Goal: Task Accomplishment & Management: Complete application form

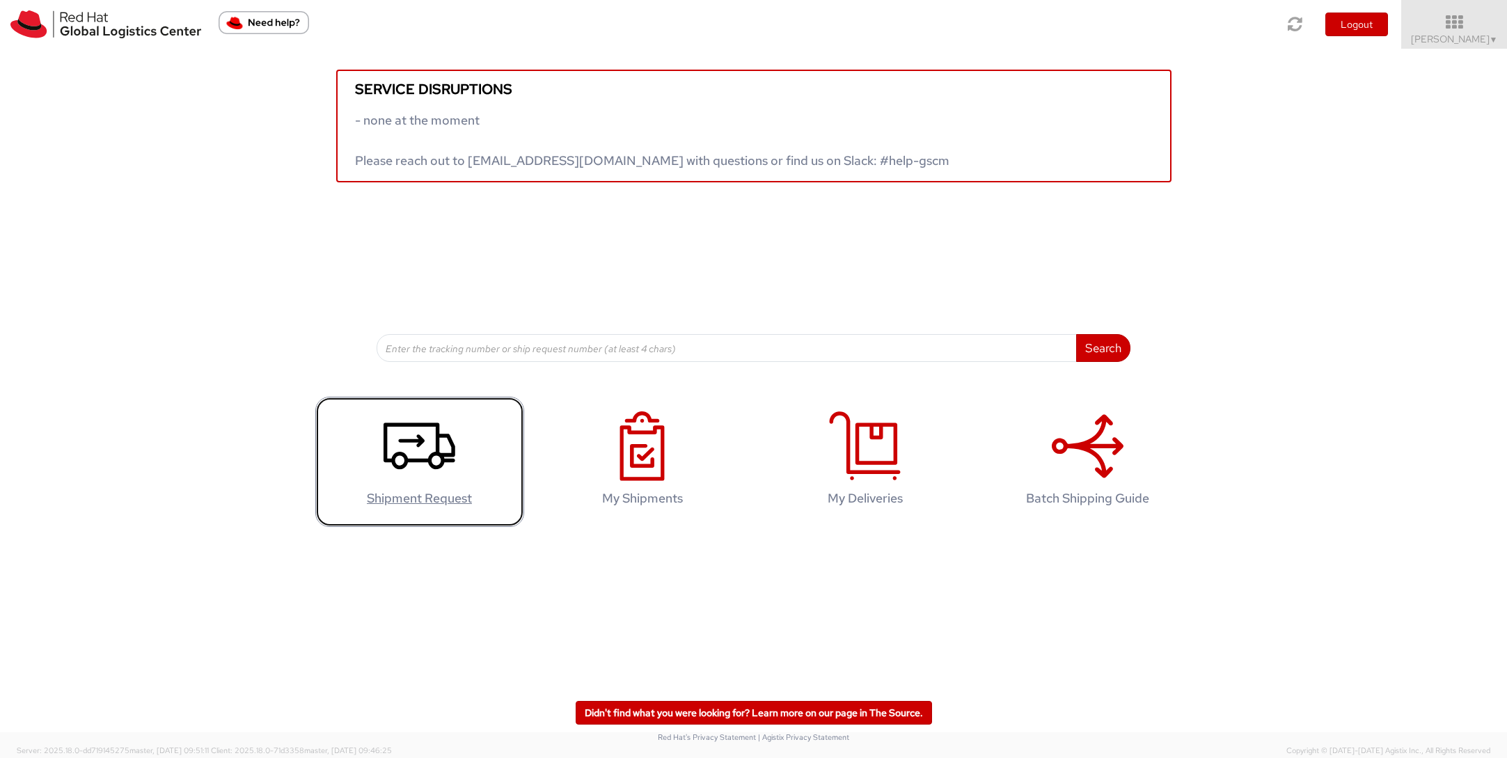
click at [408, 474] on icon at bounding box center [419, 446] width 72 height 70
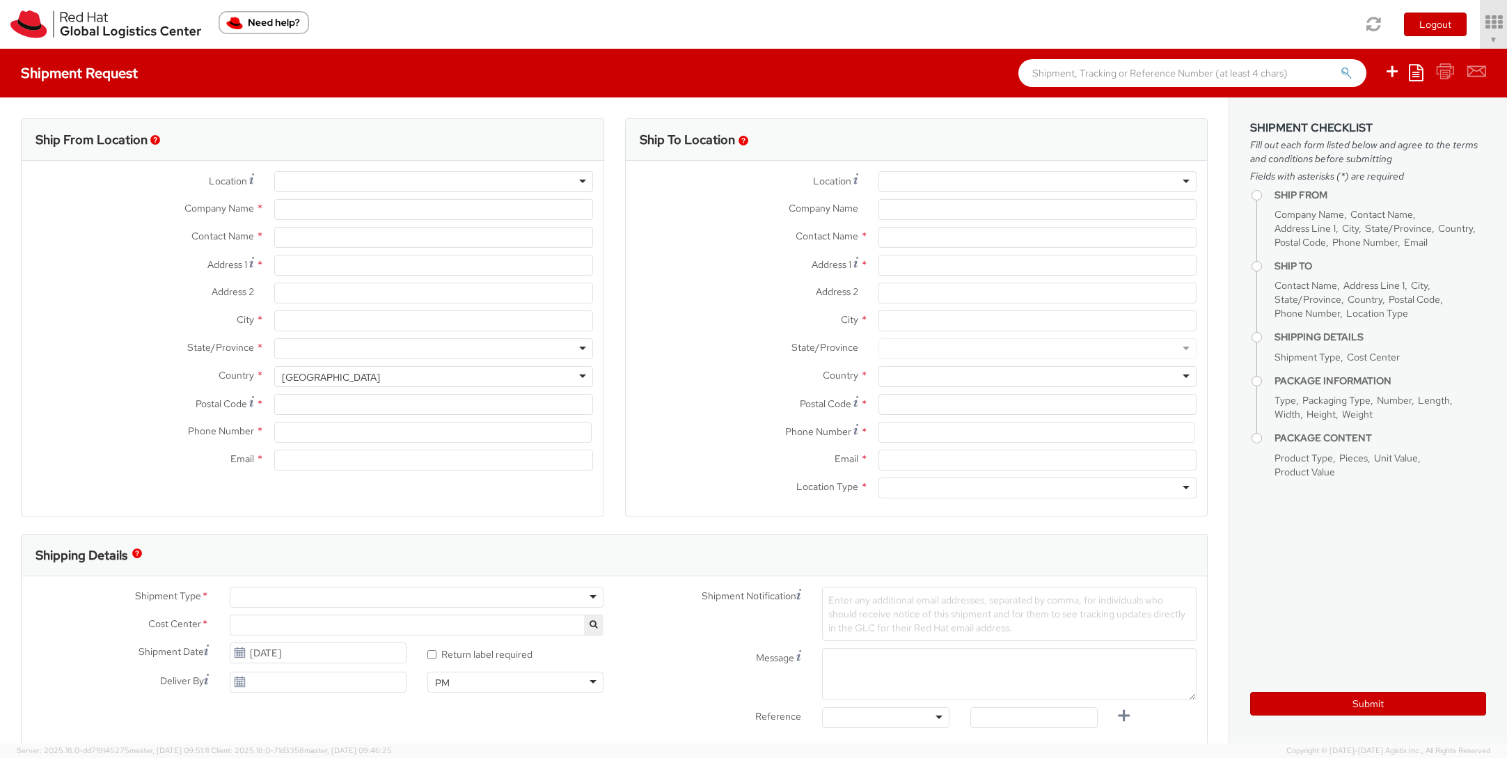
select select "505"
select select
click at [489, 177] on div at bounding box center [433, 181] width 318 height 21
type input "Red Hat, Inc."
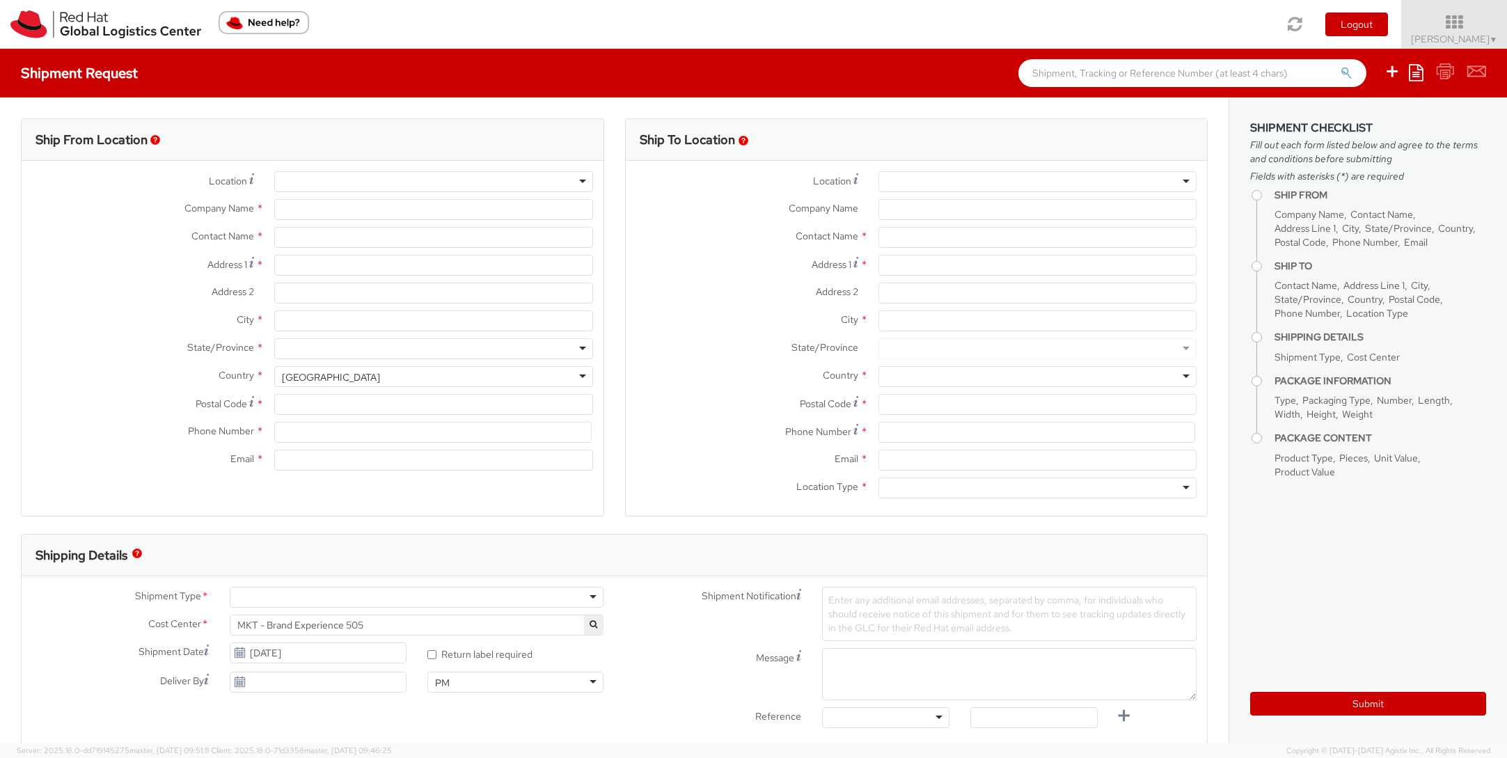
type input "[PERSON_NAME]"
type input "[STREET_ADDRESS]"
type input "RALEIGH"
type input "27601"
type input "[PHONE_NUMBER]"
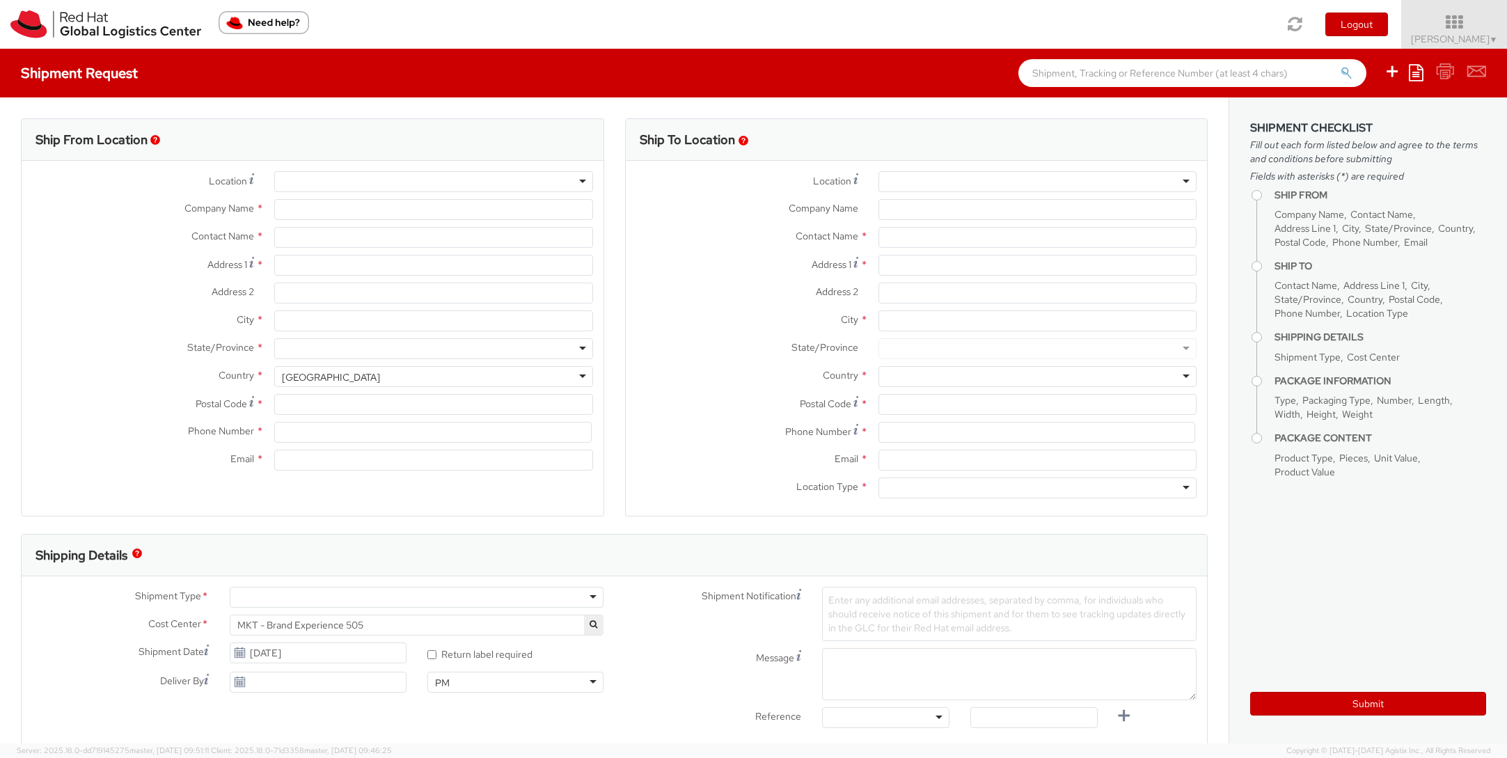
type input "[EMAIL_ADDRESS][DOMAIN_NAME]"
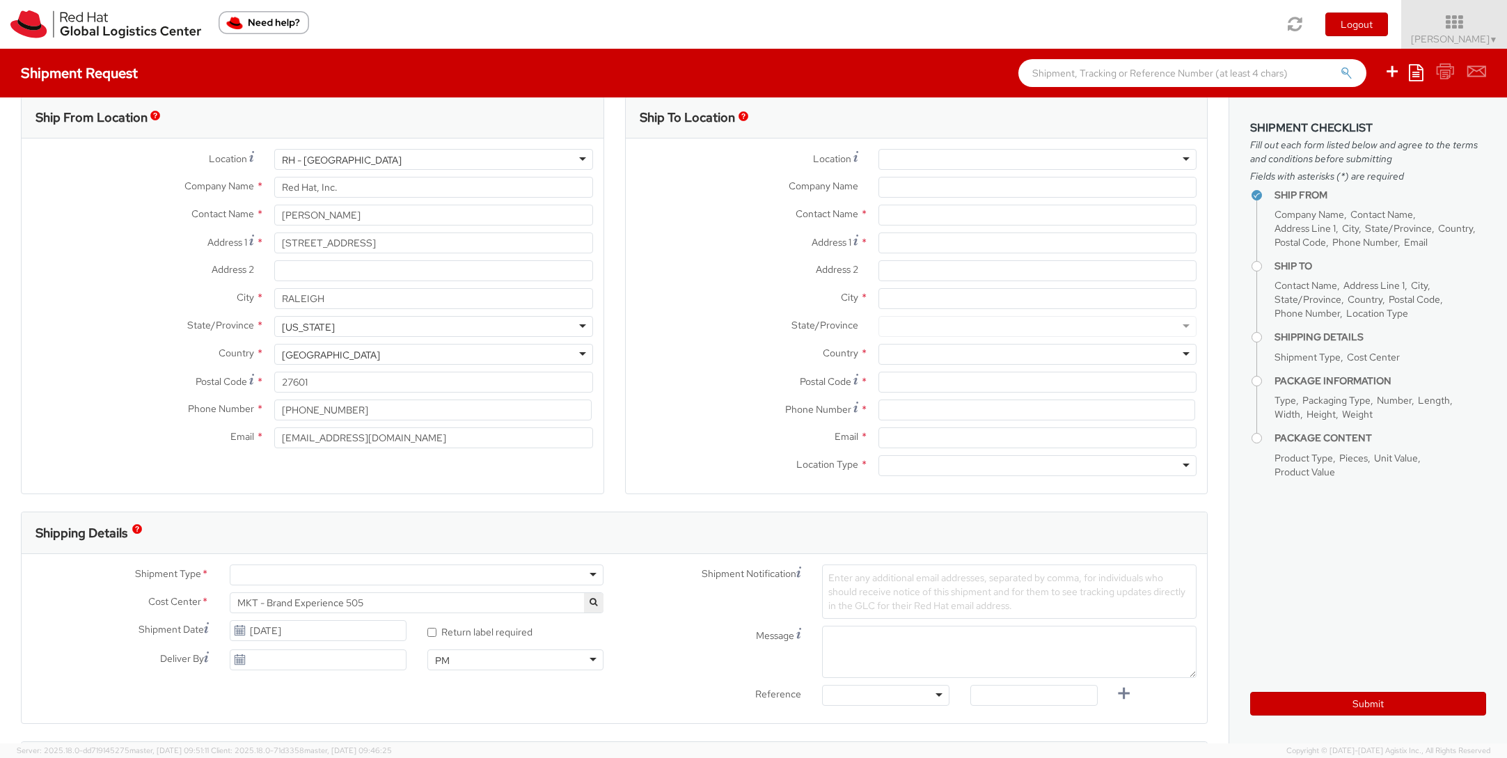
scroll to position [25, 0]
click at [595, 571] on div at bounding box center [417, 572] width 374 height 21
select select "900"
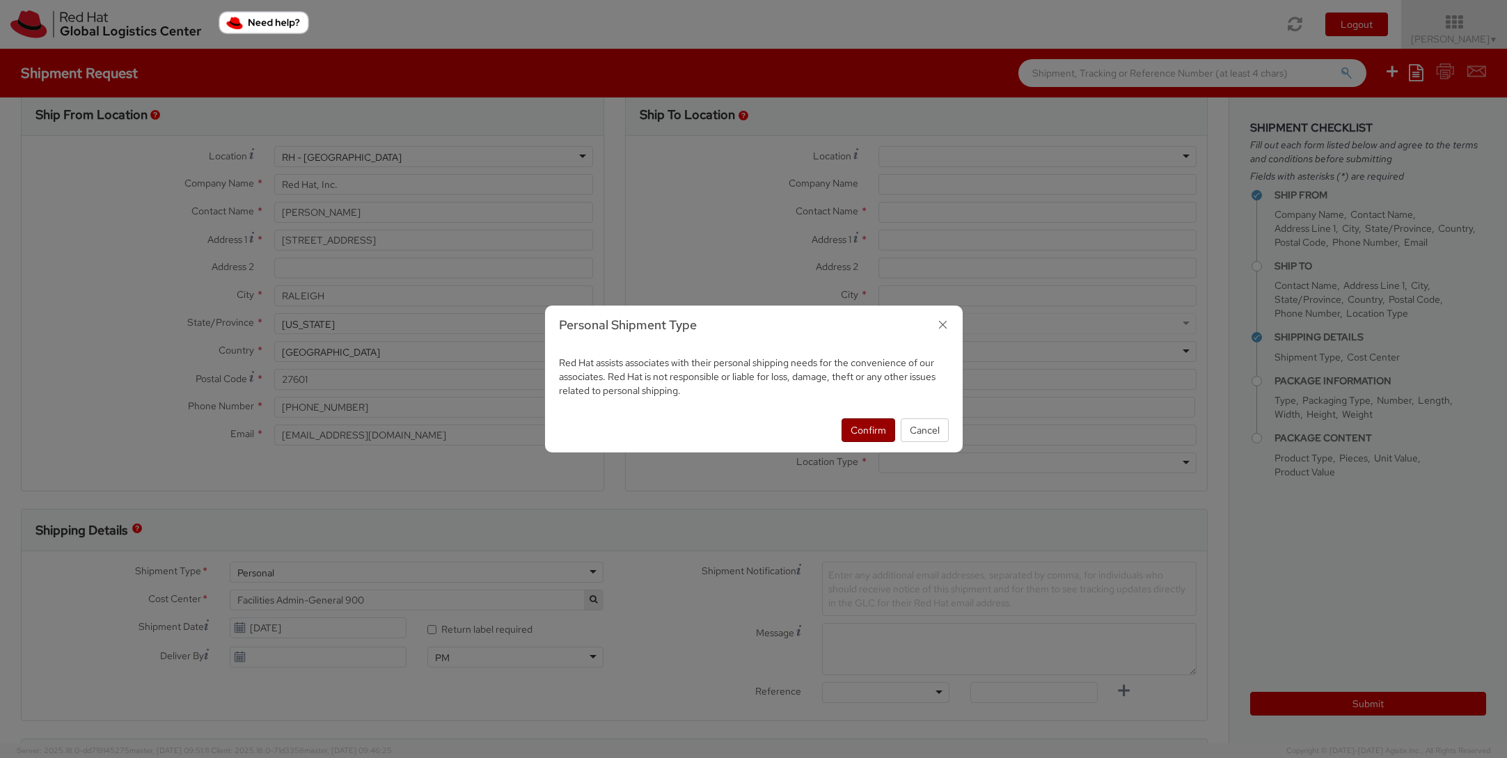
click at [878, 432] on button "Confirm" at bounding box center [868, 430] width 54 height 24
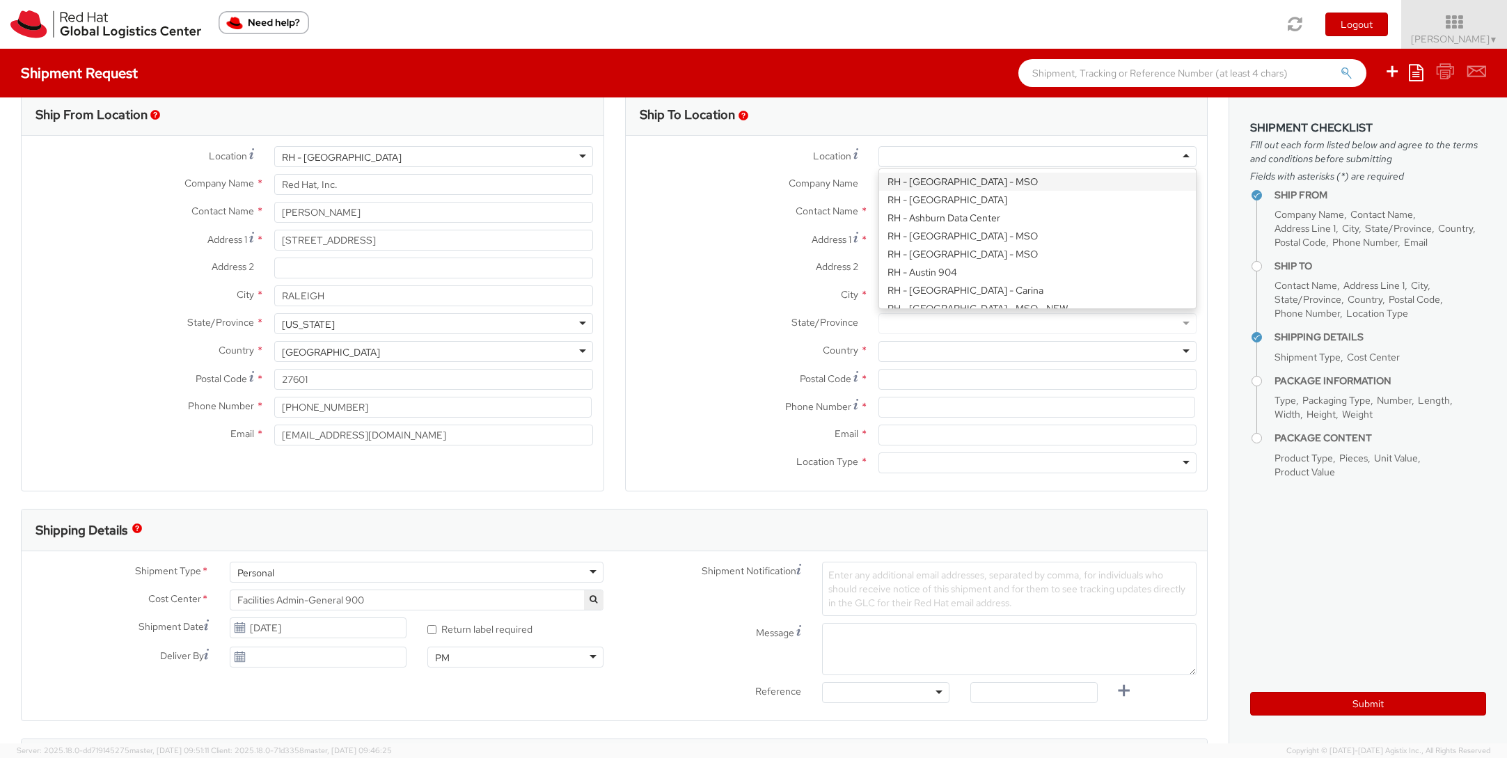
click at [907, 154] on div at bounding box center [1037, 156] width 318 height 21
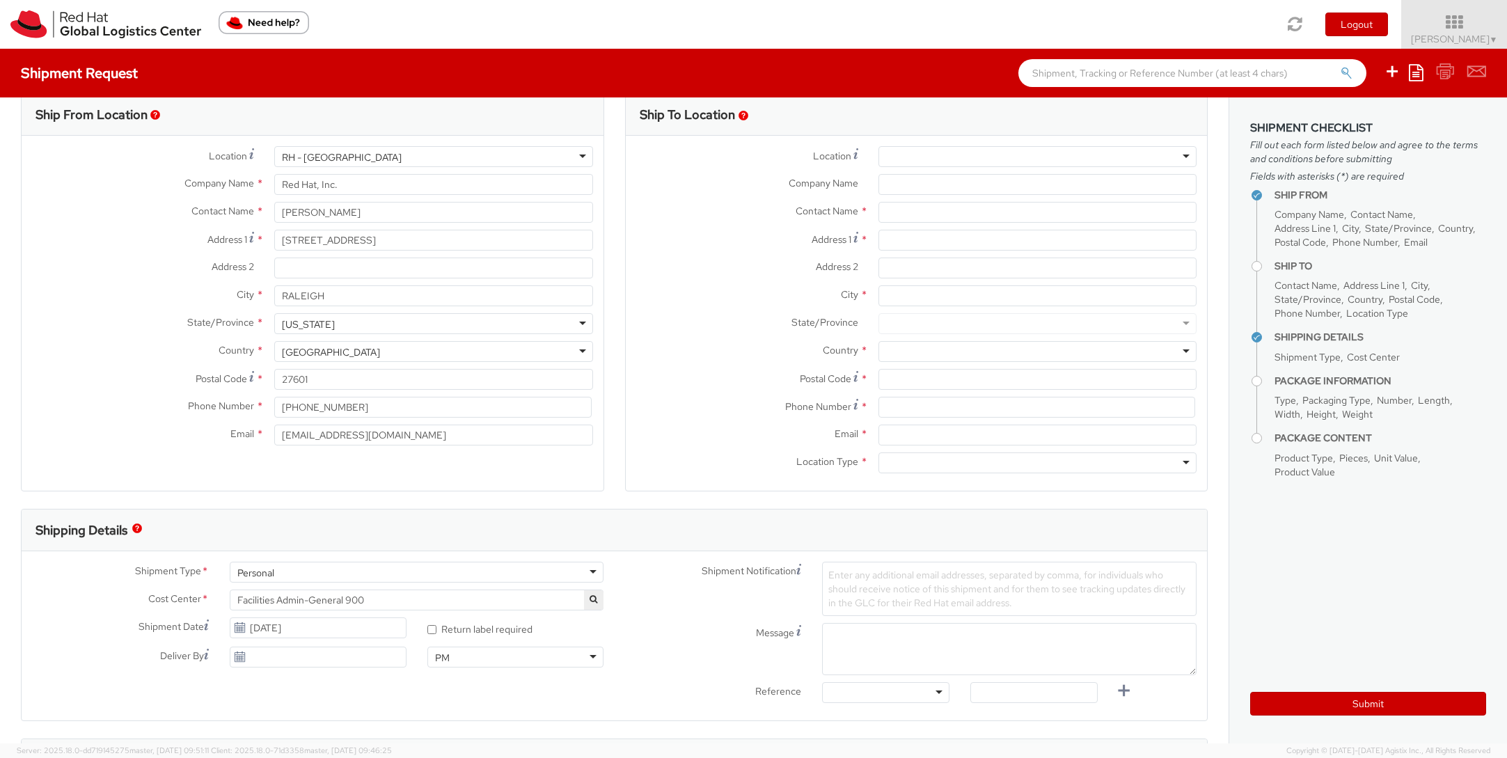
click at [791, 161] on label "Location *" at bounding box center [747, 155] width 242 height 19
click at [911, 208] on input "text" at bounding box center [1037, 212] width 318 height 21
type input "[PERSON_NAME]"
click at [905, 244] on input "Address 1 *" at bounding box center [1037, 240] width 318 height 21
paste input "o [STREET_ADDRESS]"
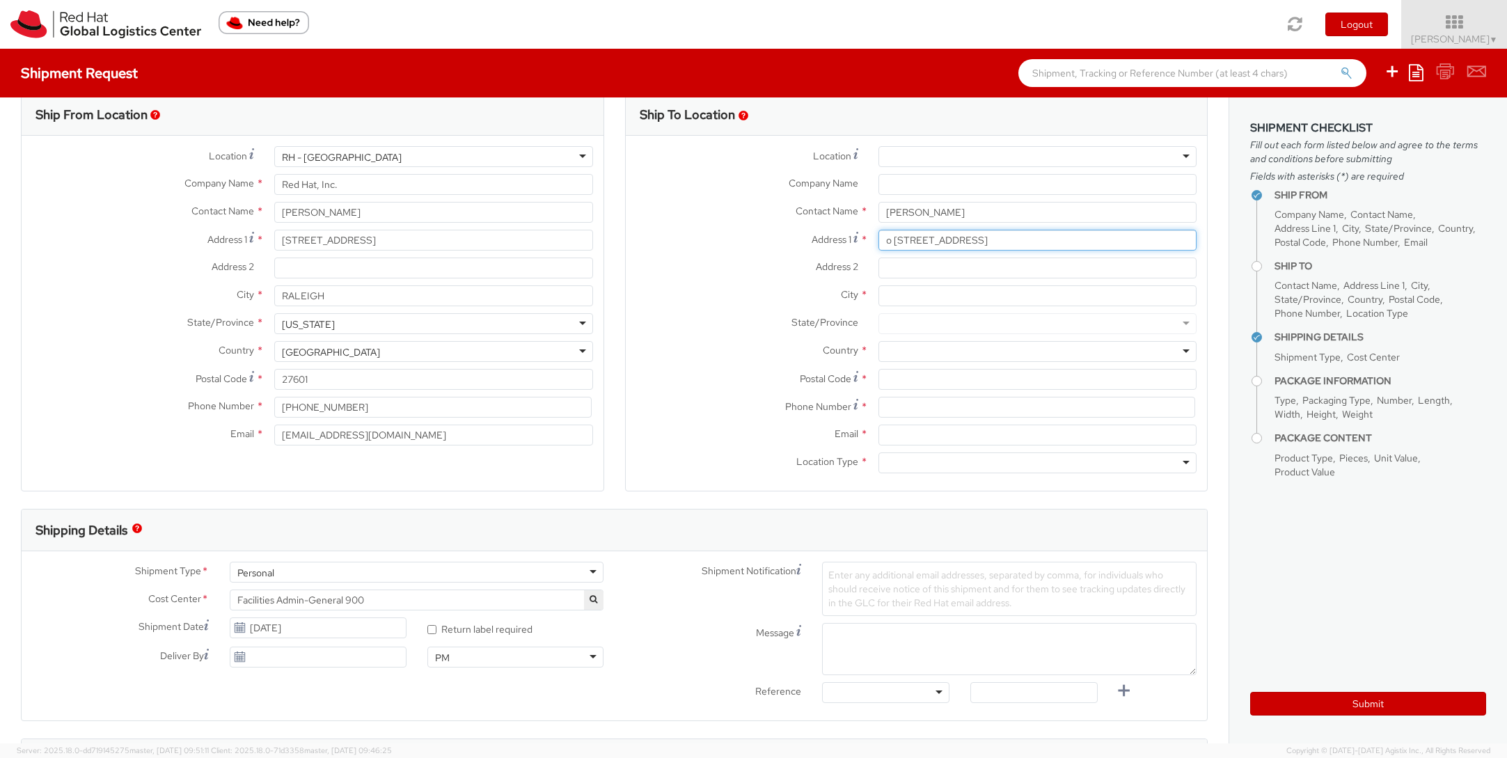
drag, startPoint x: 894, startPoint y: 240, endPoint x: 870, endPoint y: 240, distance: 24.4
click at [870, 240] on div "o [STREET_ADDRESS]" at bounding box center [1037, 240] width 339 height 21
drag, startPoint x: 987, startPoint y: 239, endPoint x: 1166, endPoint y: 249, distance: 179.1
click at [1197, 244] on div "[STREET_ADDRESS]" at bounding box center [1037, 240] width 339 height 21
type input "[STREET_ADDRESS]"
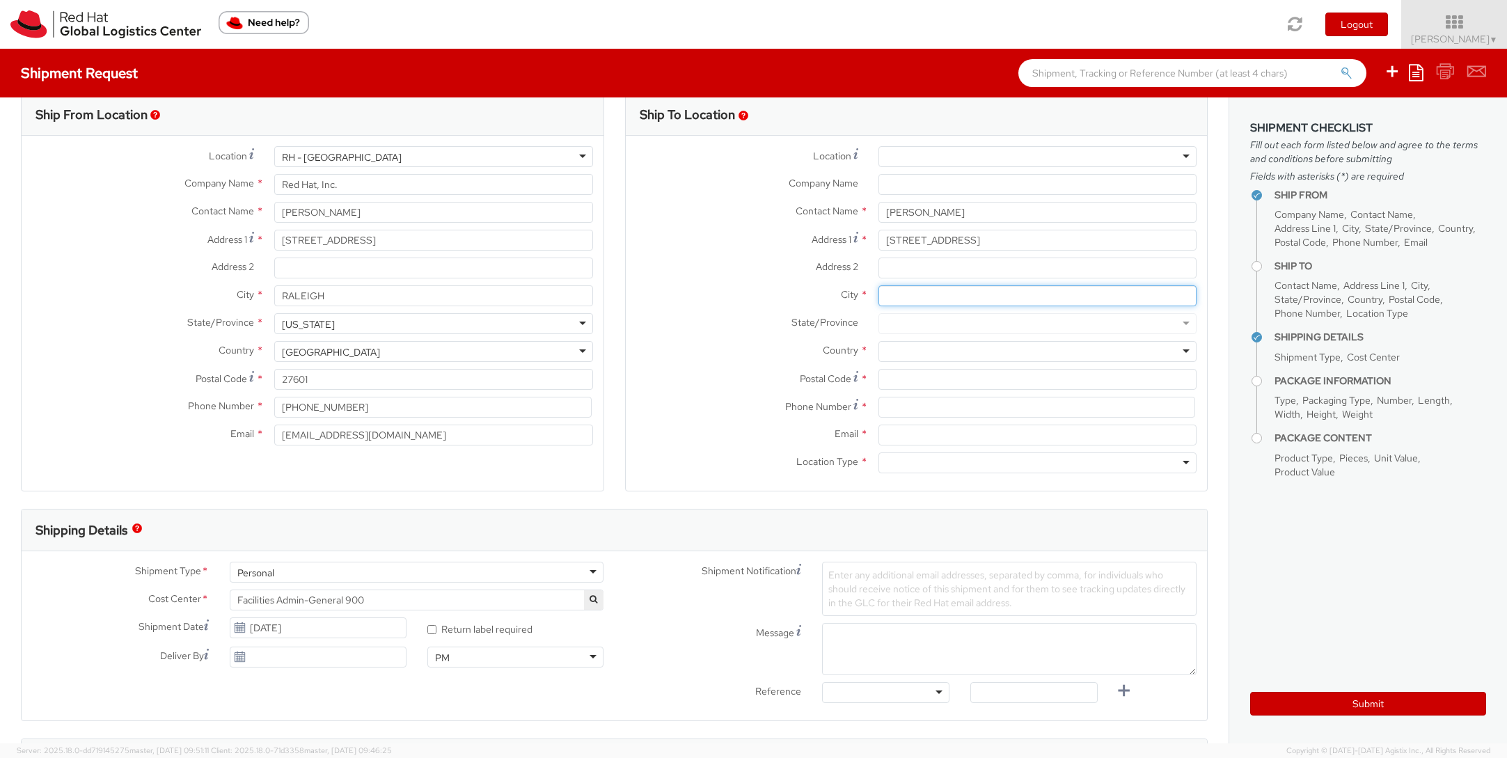
click at [913, 292] on input "City *" at bounding box center [1037, 295] width 318 height 21
paste input "Sorrento LA 70778 [GEOGRAPHIC_DATA]"
drag, startPoint x: 928, startPoint y: 299, endPoint x: 1079, endPoint y: 298, distance: 151.7
click at [1079, 298] on input "Sorrento LA 70778 [GEOGRAPHIC_DATA]" at bounding box center [1037, 295] width 318 height 21
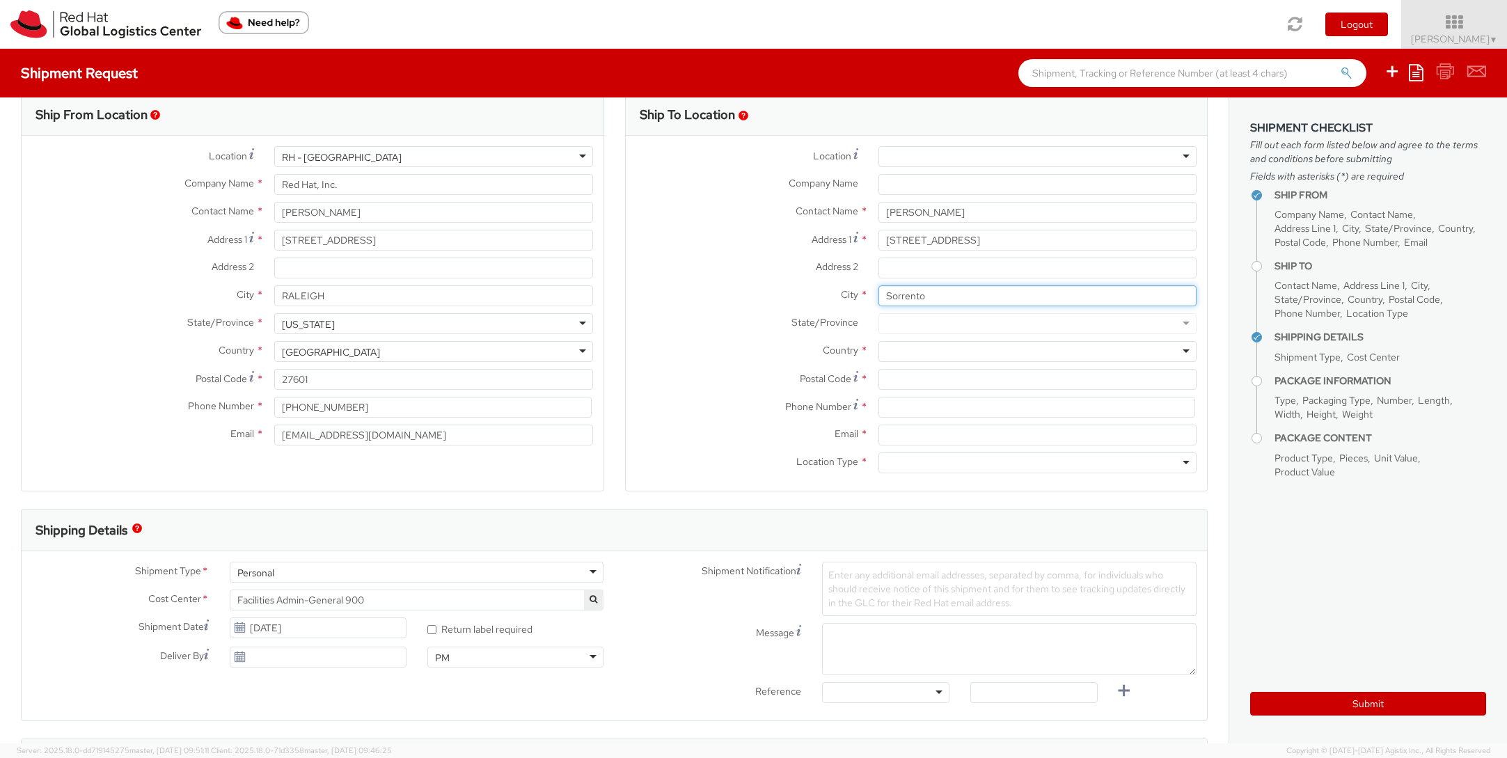
type input "Sorrento"
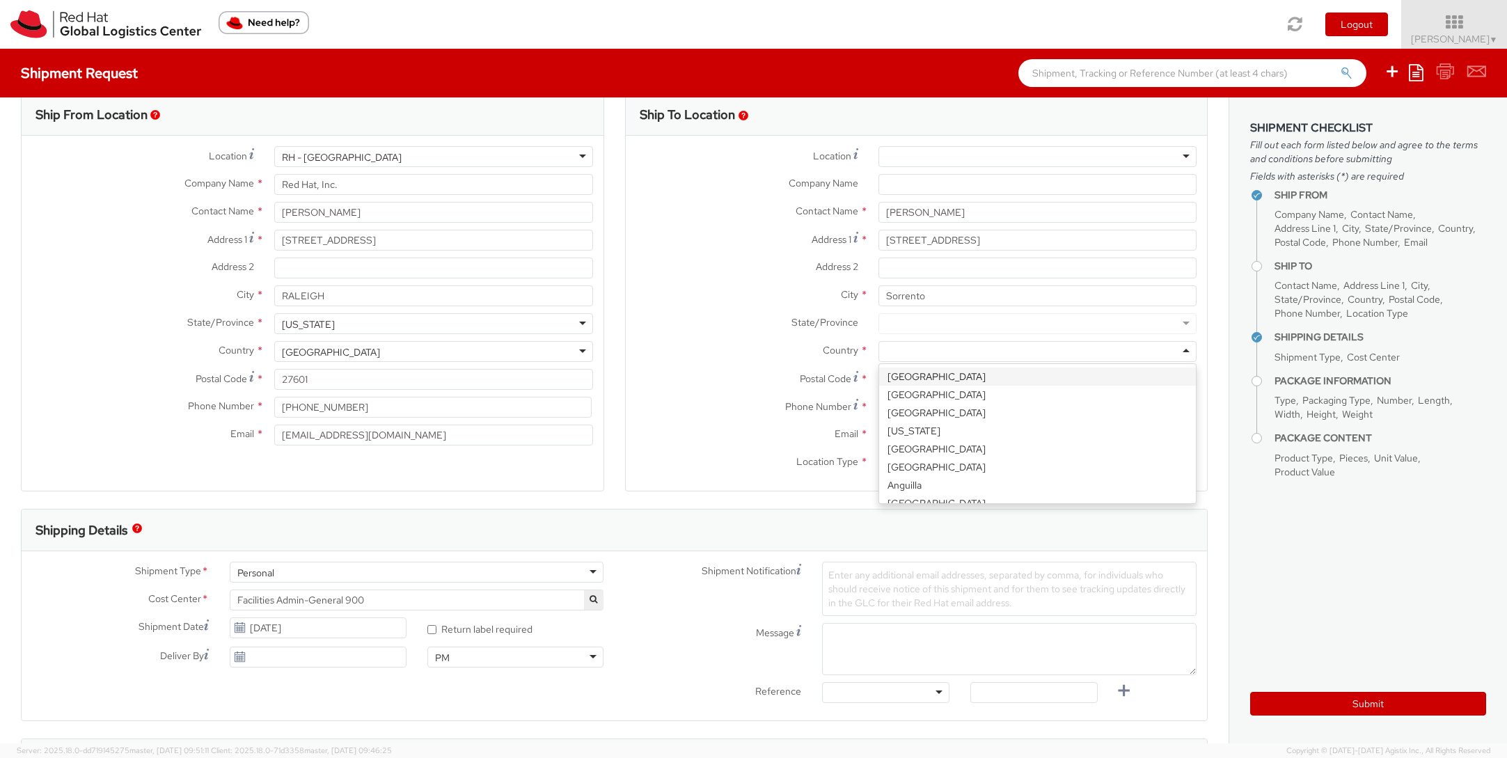
click at [942, 345] on div at bounding box center [1037, 351] width 318 height 21
drag, startPoint x: 819, startPoint y: 357, endPoint x: 877, endPoint y: 375, distance: 60.5
click at [820, 357] on label "Country *" at bounding box center [747, 350] width 242 height 18
click at [919, 383] on input "Postal Code *" at bounding box center [1037, 379] width 318 height 21
click at [919, 382] on input "Postal Code *" at bounding box center [1037, 379] width 318 height 21
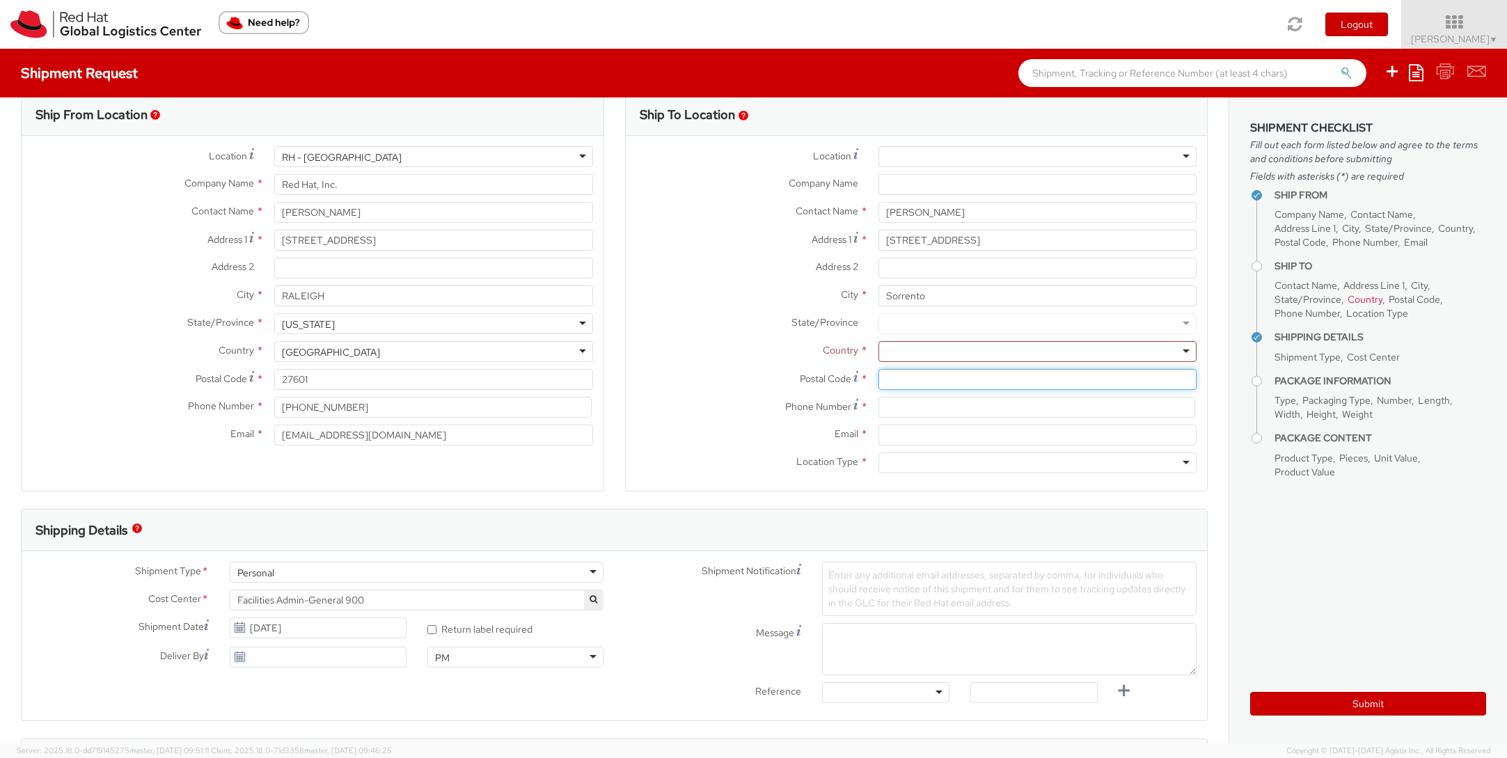
paste input "LA 70778 [GEOGRAPHIC_DATA]"
drag, startPoint x: 935, startPoint y: 379, endPoint x: 1037, endPoint y: 381, distance: 101.6
click at [1037, 381] on input "LA 70778 [GEOGRAPHIC_DATA]" at bounding box center [1037, 379] width 318 height 21
drag, startPoint x: 901, startPoint y: 381, endPoint x: 858, endPoint y: 379, distance: 43.2
click at [858, 379] on div "Postal Code * LA 70778" at bounding box center [917, 379] width 582 height 21
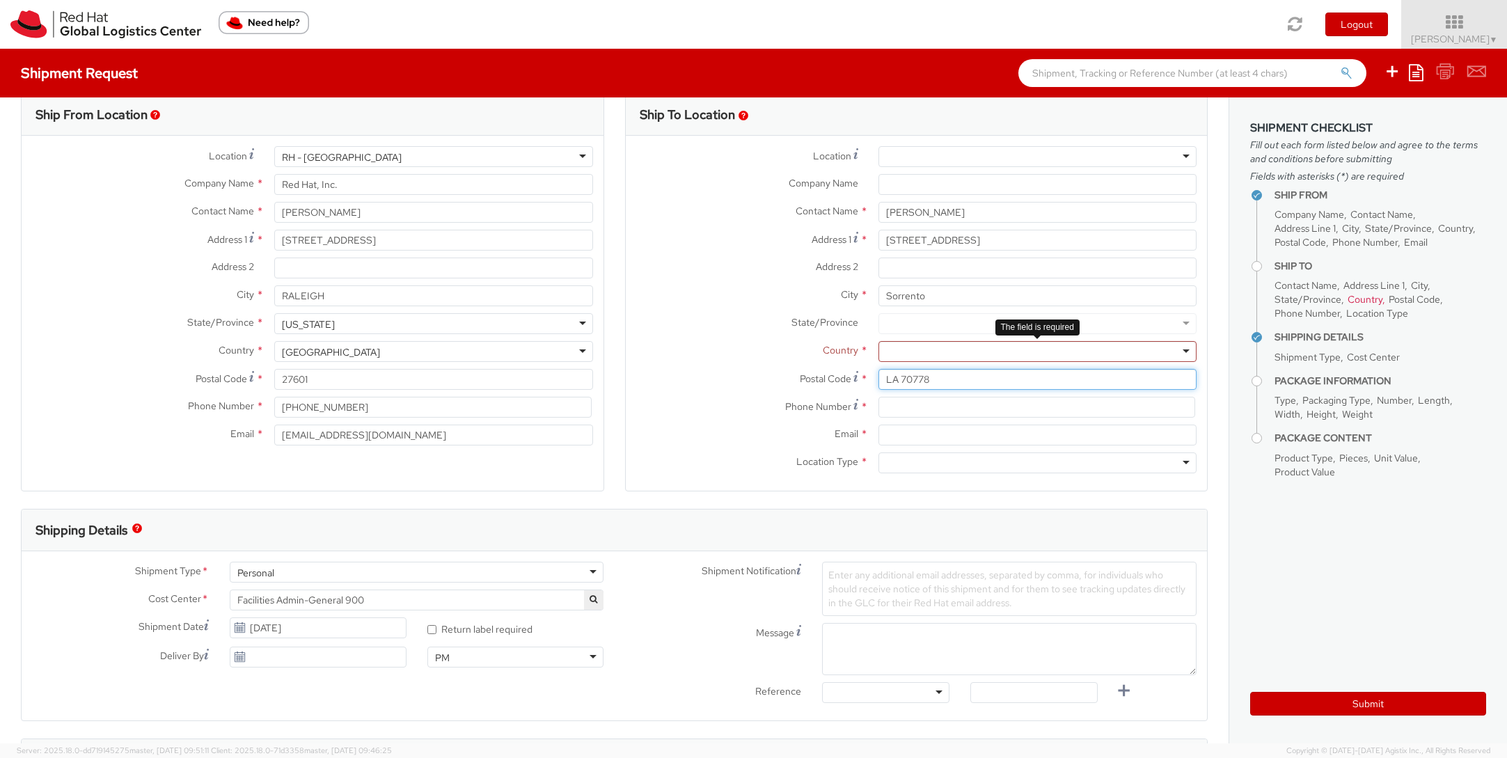
type input "LA 70778"
click at [975, 356] on div at bounding box center [1037, 351] width 318 height 21
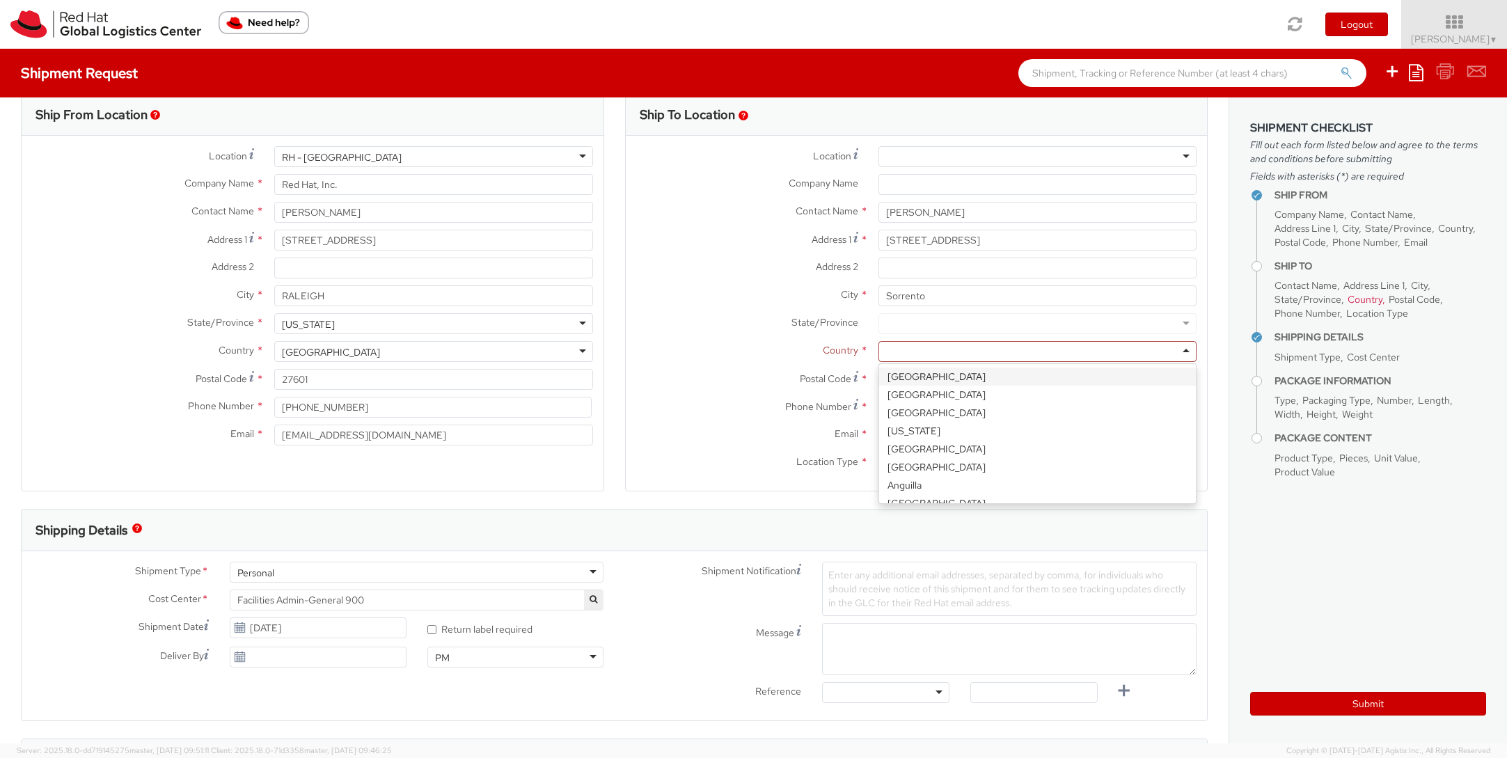
click at [937, 321] on div at bounding box center [1037, 323] width 318 height 21
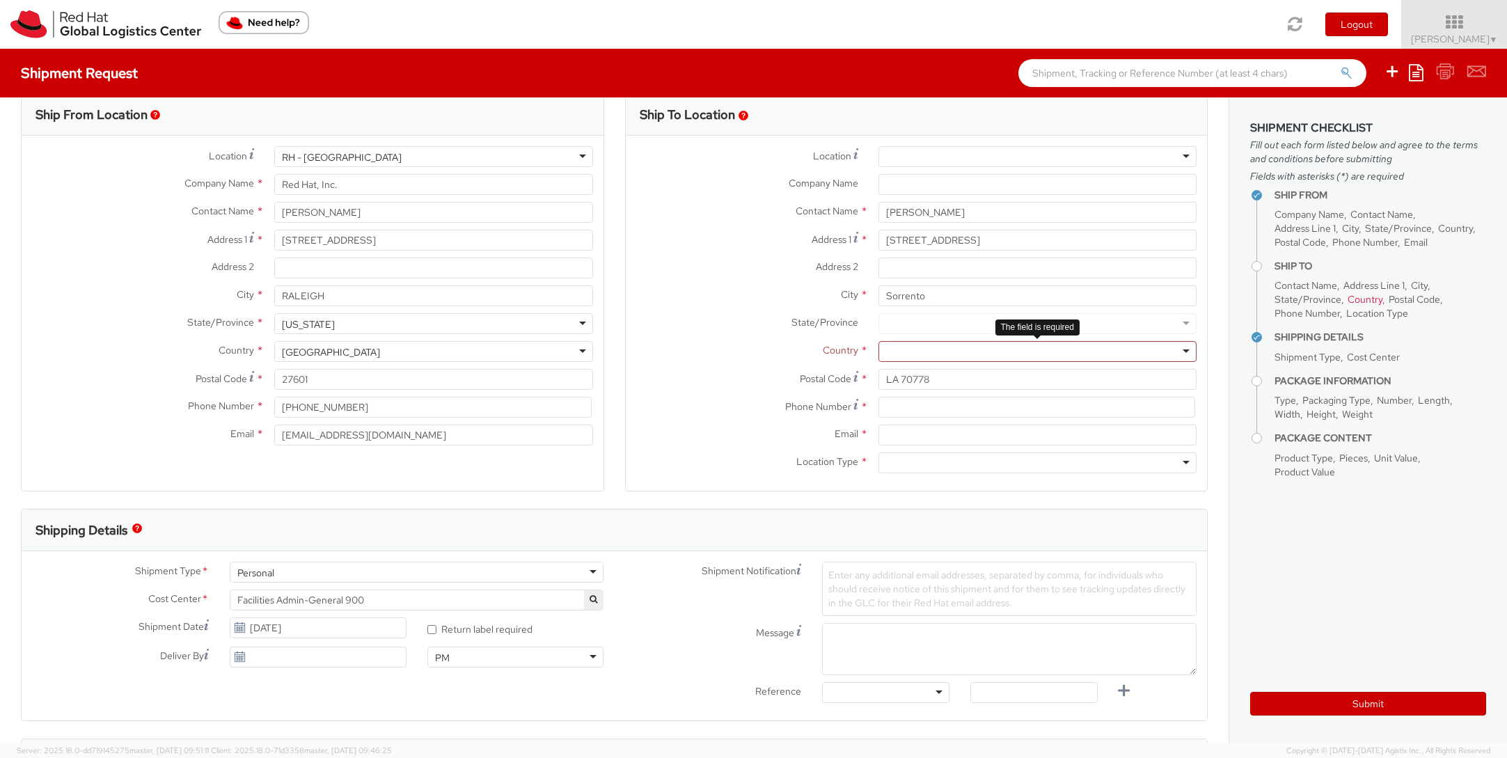
click at [957, 353] on div at bounding box center [1037, 351] width 318 height 21
type input "united"
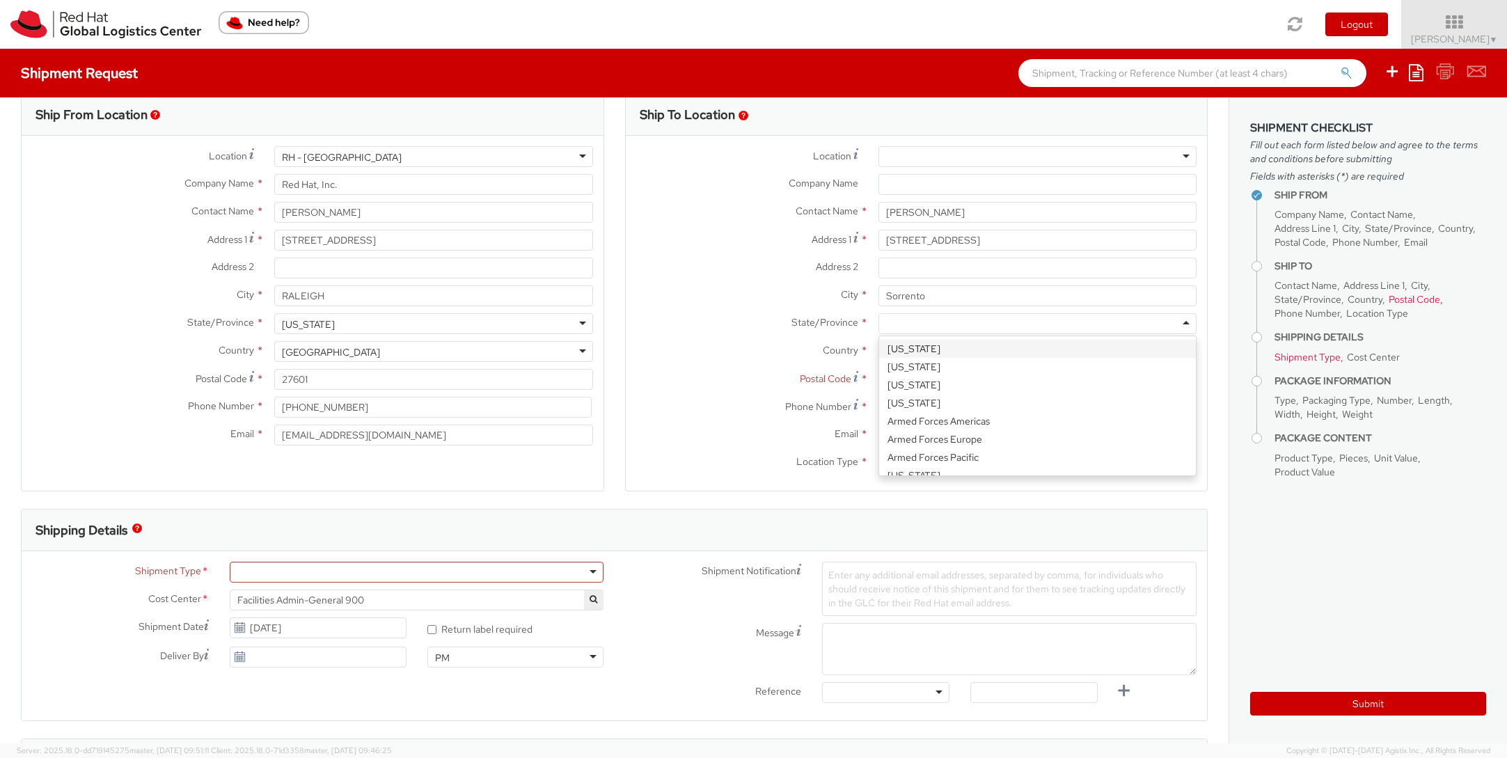
click at [929, 324] on div at bounding box center [1037, 323] width 318 height 21
type input "[PERSON_NAME]"
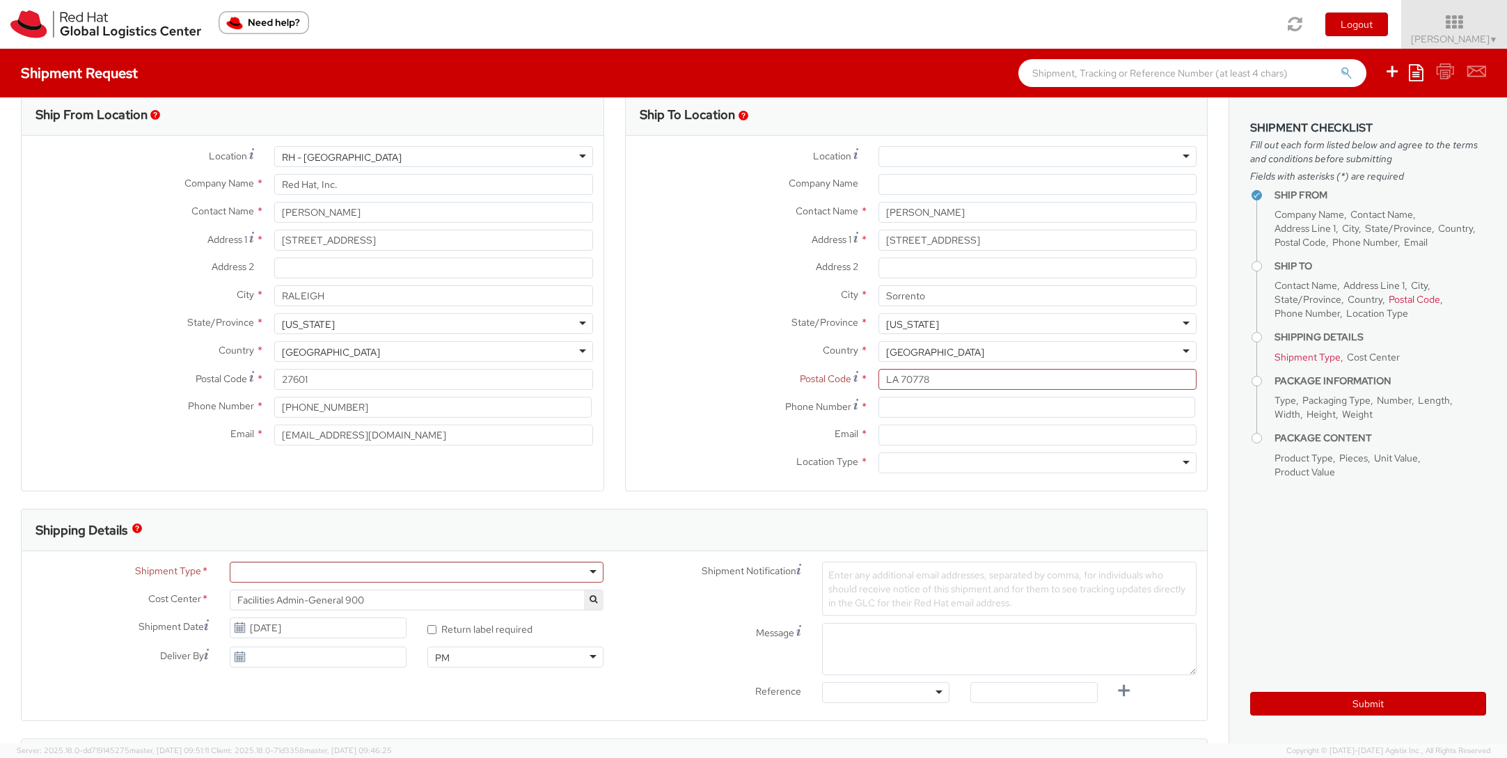
drag, startPoint x: 929, startPoint y: 349, endPoint x: 903, endPoint y: 372, distance: 35.5
click at [903, 380] on input "LA 70778" at bounding box center [1037, 379] width 318 height 21
type input "70778"
click at [912, 406] on input at bounding box center [1036, 407] width 317 height 21
click at [994, 462] on div at bounding box center [1037, 462] width 318 height 21
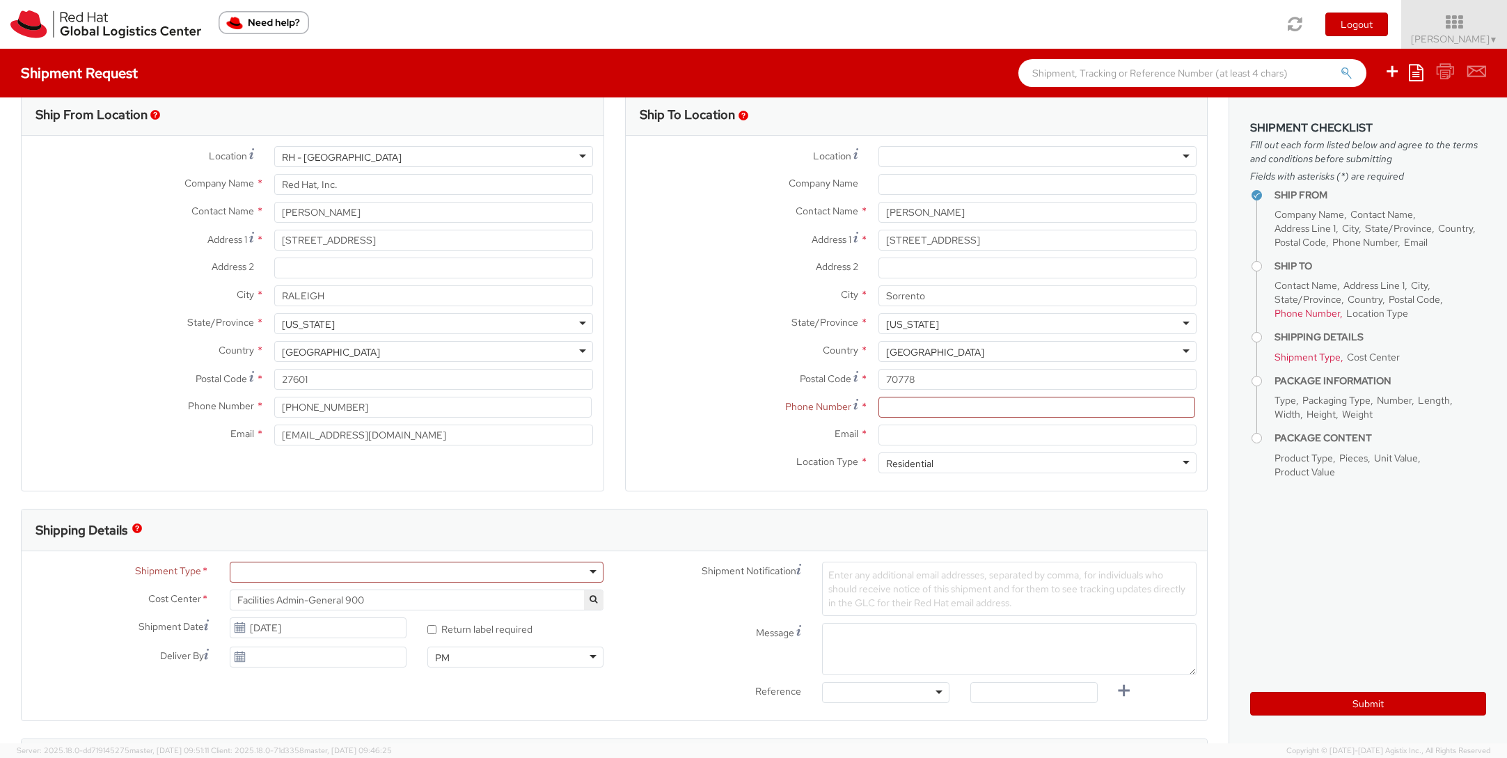
drag, startPoint x: 690, startPoint y: 455, endPoint x: 803, endPoint y: 457, distance: 113.4
click at [690, 455] on label "Location Type *" at bounding box center [747, 461] width 242 height 18
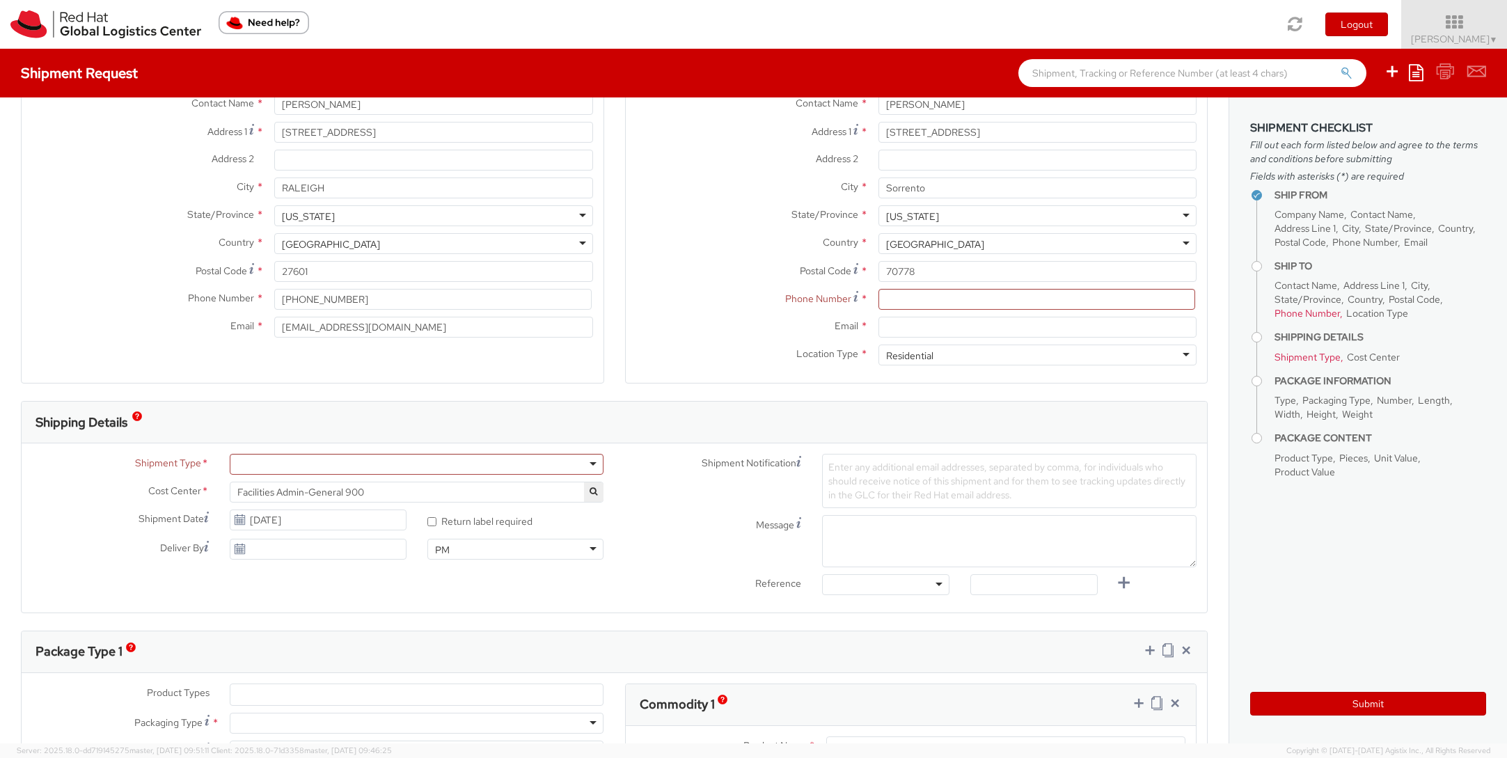
scroll to position [131, 0]
drag, startPoint x: 582, startPoint y: 470, endPoint x: 544, endPoint y: 473, distance: 38.3
click at [582, 470] on div at bounding box center [417, 466] width 374 height 21
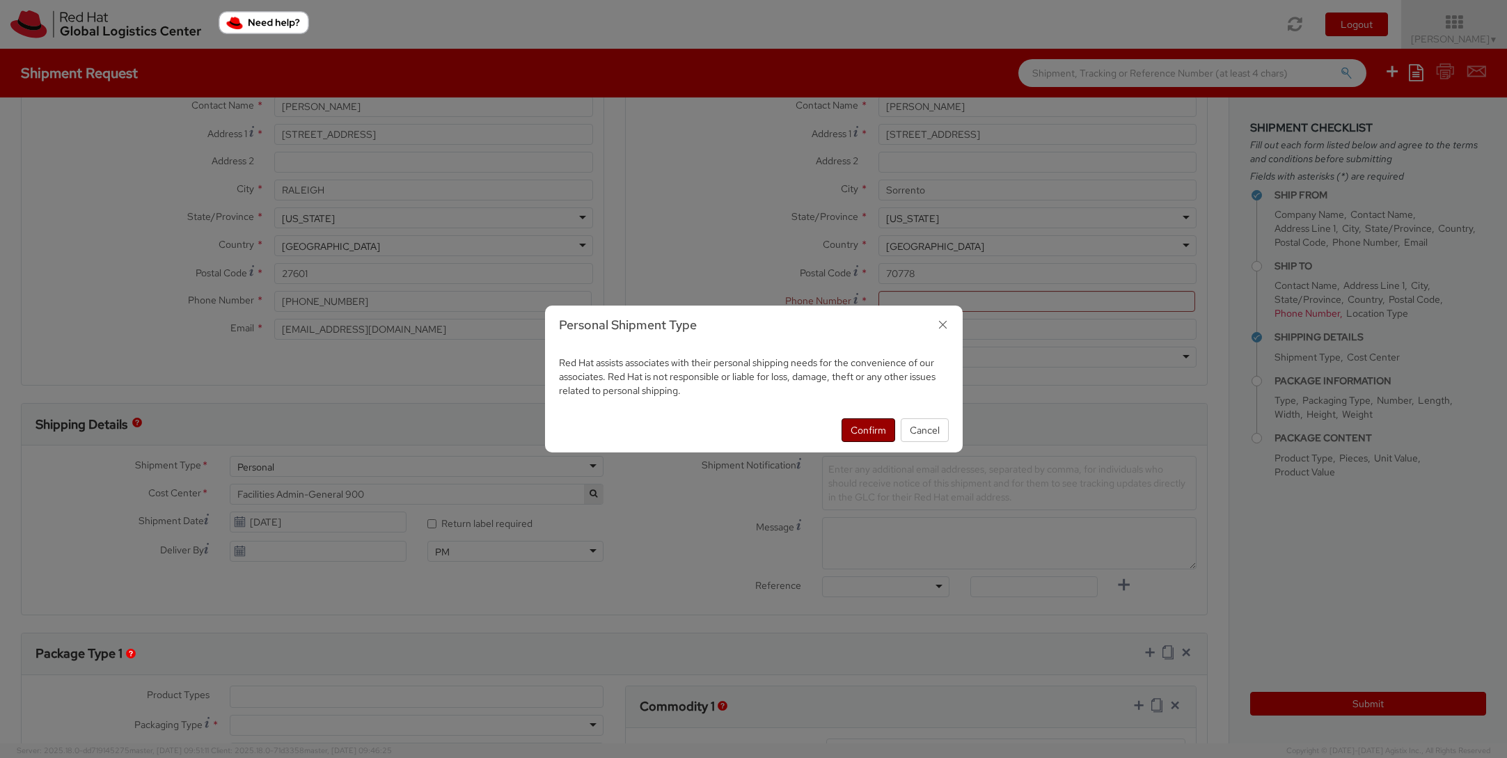
click at [860, 434] on button "Confirm" at bounding box center [868, 430] width 54 height 24
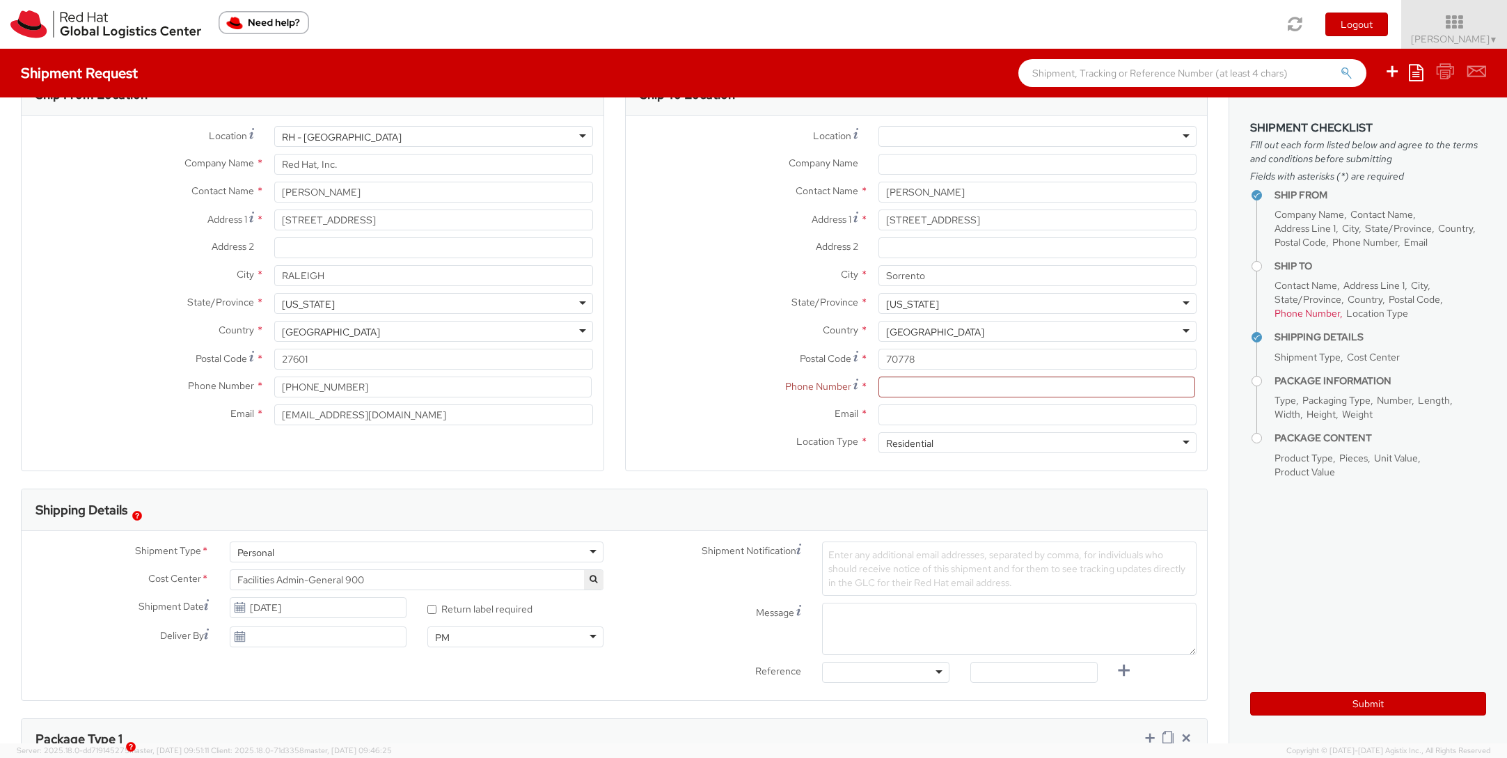
scroll to position [31, 0]
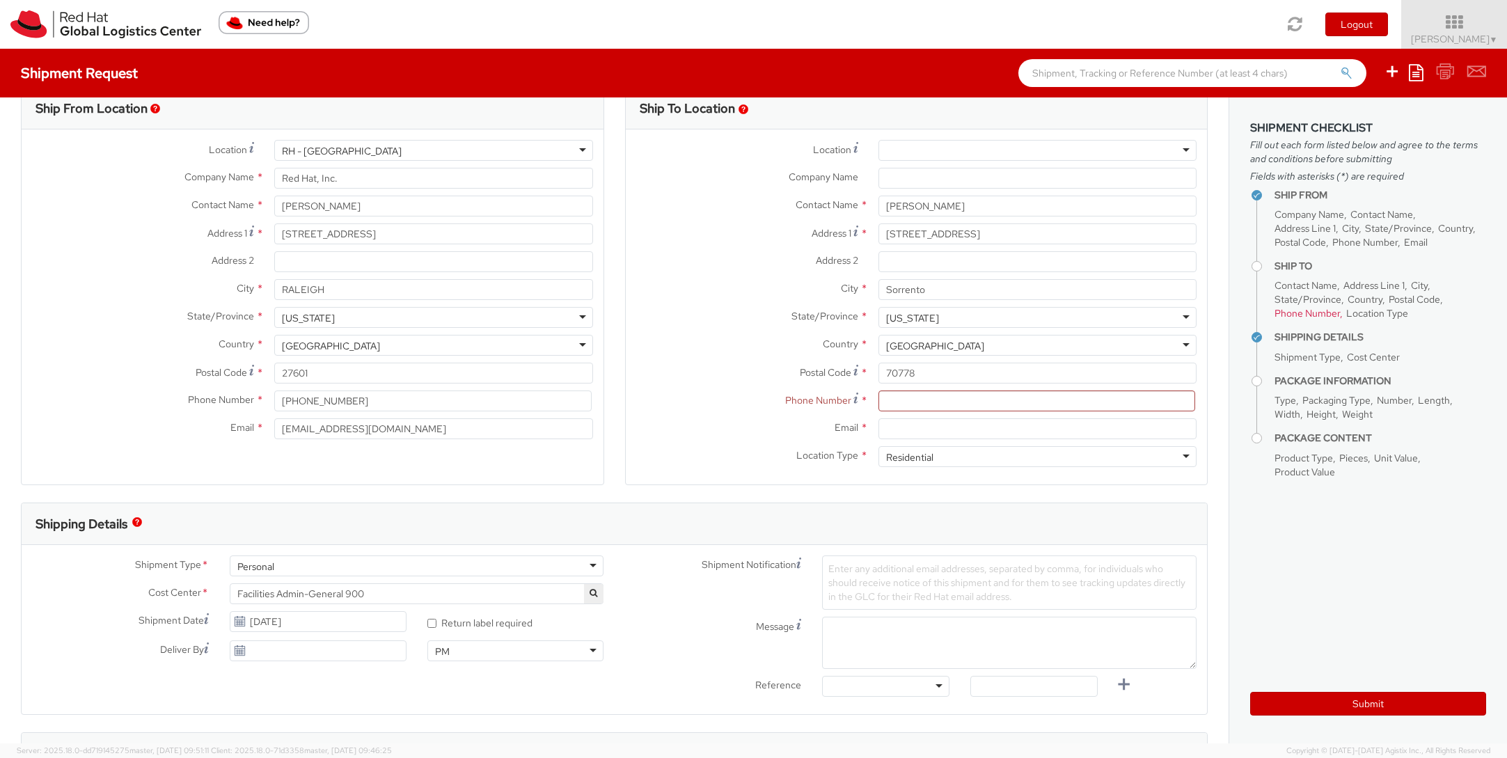
click at [693, 363] on label "Postal Code *" at bounding box center [747, 372] width 242 height 19
click at [878, 363] on input "70778" at bounding box center [1037, 373] width 318 height 21
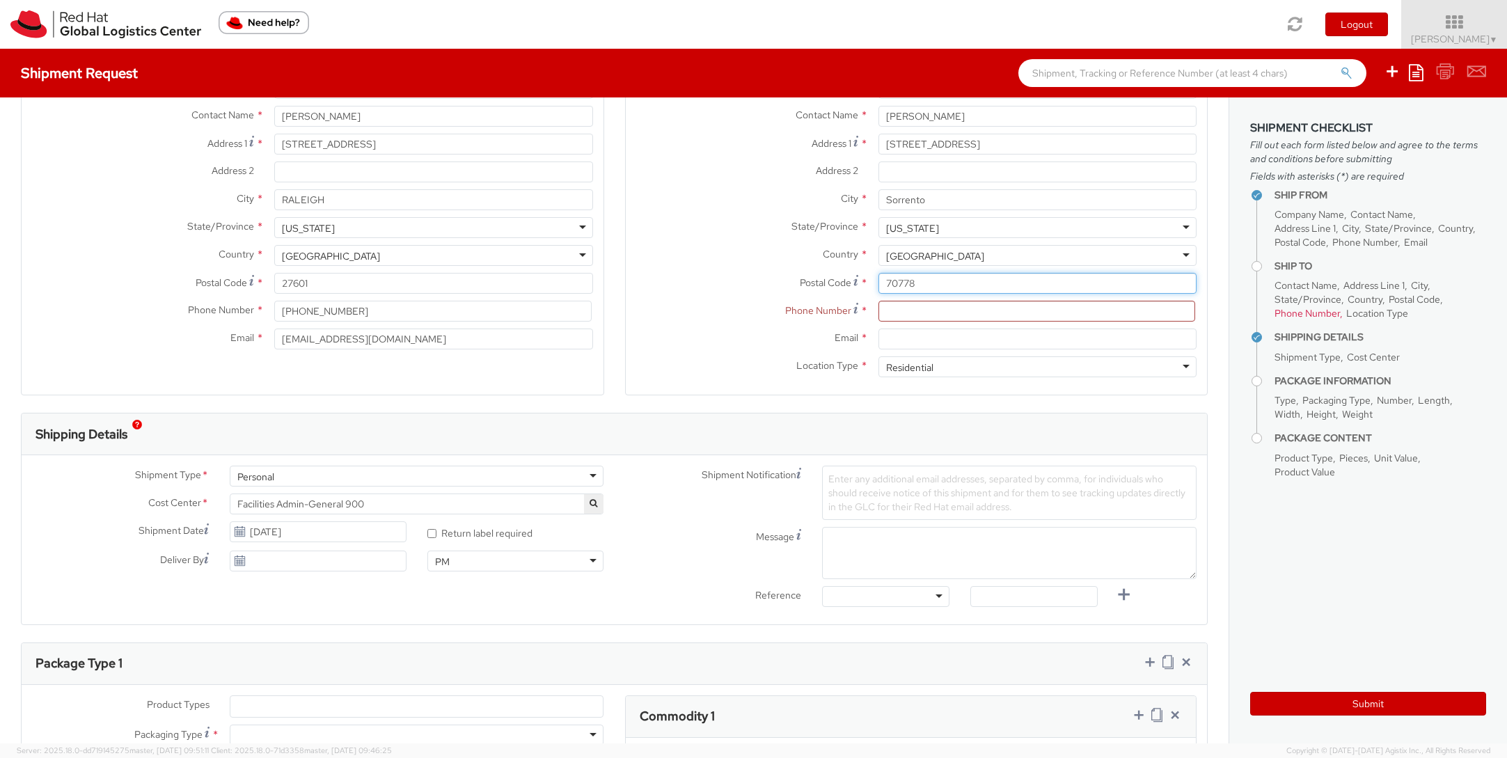
scroll to position [129, 0]
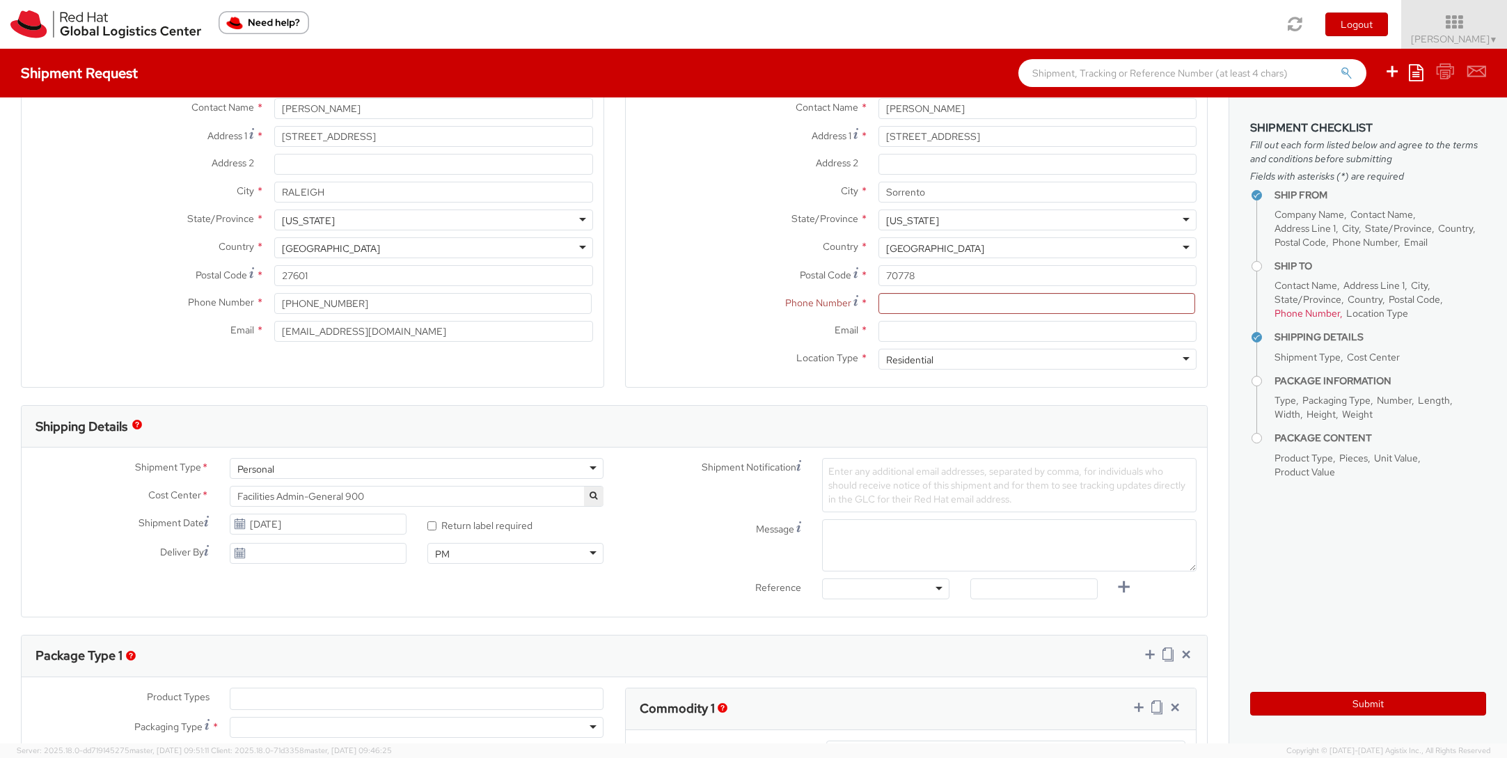
click at [240, 526] on icon at bounding box center [240, 523] width 12 height 11
click at [261, 526] on input "[DATE]" at bounding box center [318, 524] width 177 height 21
click at [380, 413] on td "12" at bounding box center [375, 414] width 24 height 21
type input "[DATE]"
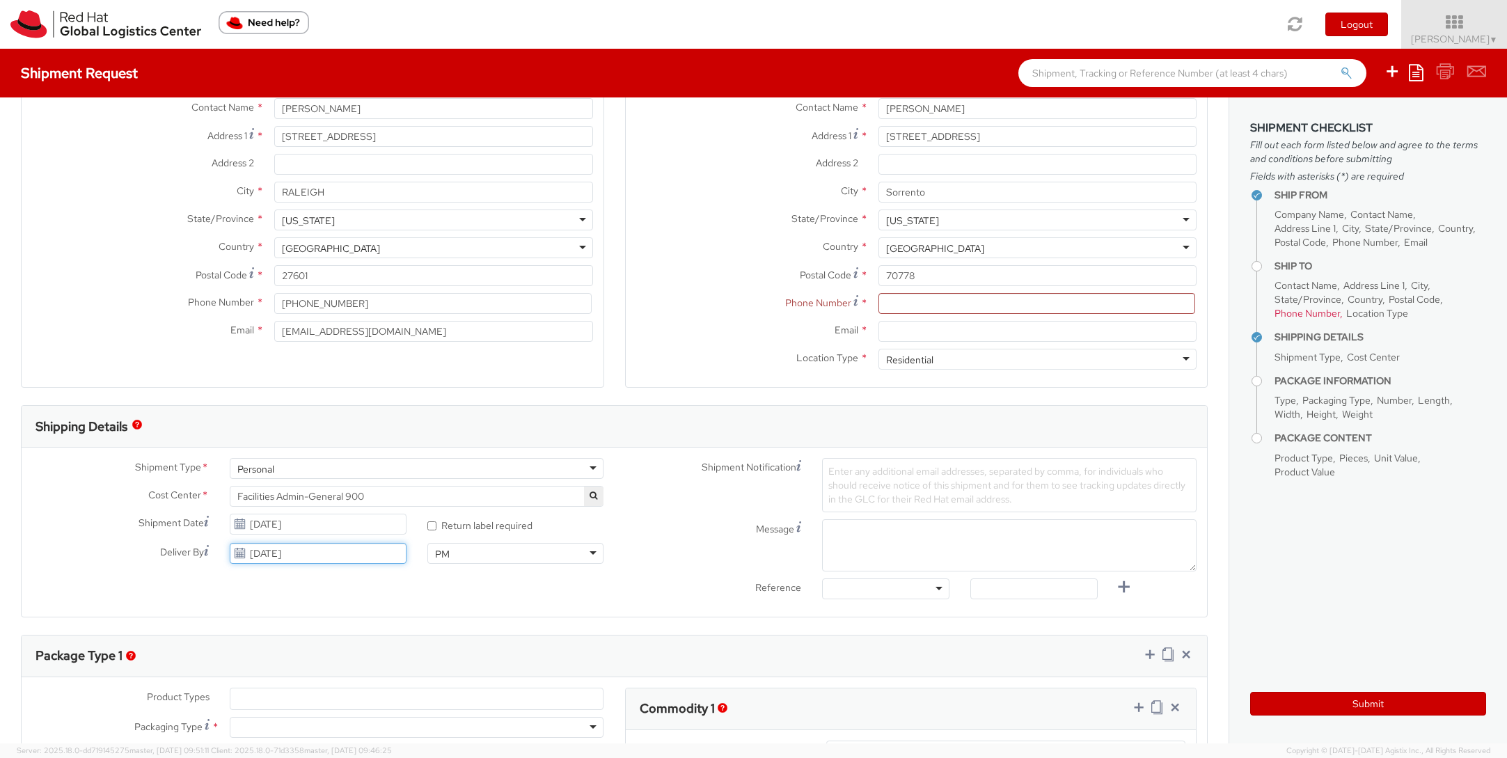
drag, startPoint x: 309, startPoint y: 559, endPoint x: 291, endPoint y: 560, distance: 18.1
click at [306, 559] on input "[DATE]" at bounding box center [318, 553] width 177 height 21
drag, startPoint x: 704, startPoint y: 597, endPoint x: 693, endPoint y: 593, distance: 11.9
click at [702, 596] on div "Reference" at bounding box center [713, 589] width 198 height 23
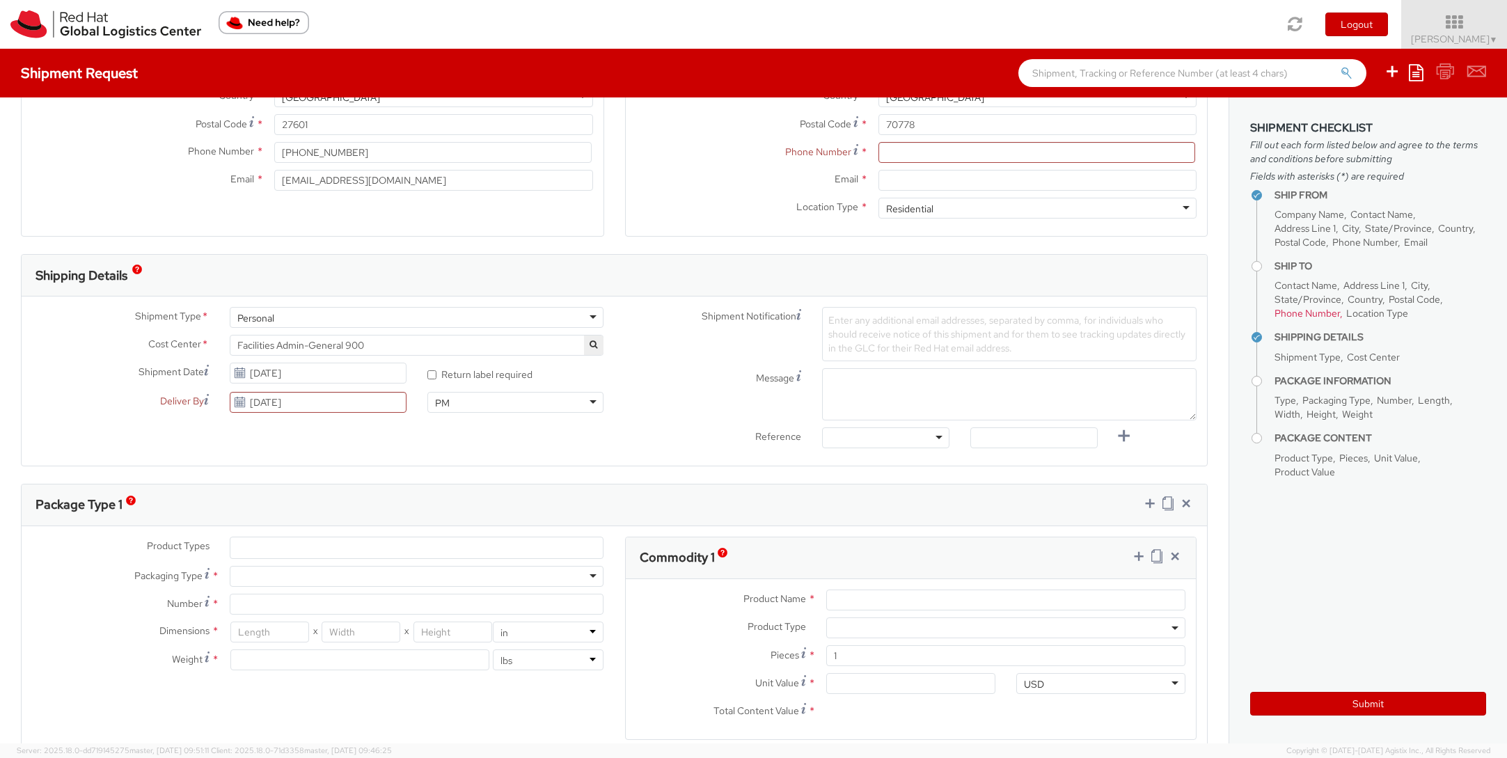
scroll to position [285, 0]
click at [882, 438] on div at bounding box center [885, 432] width 127 height 21
click at [704, 414] on div "Message" at bounding box center [910, 389] width 593 height 52
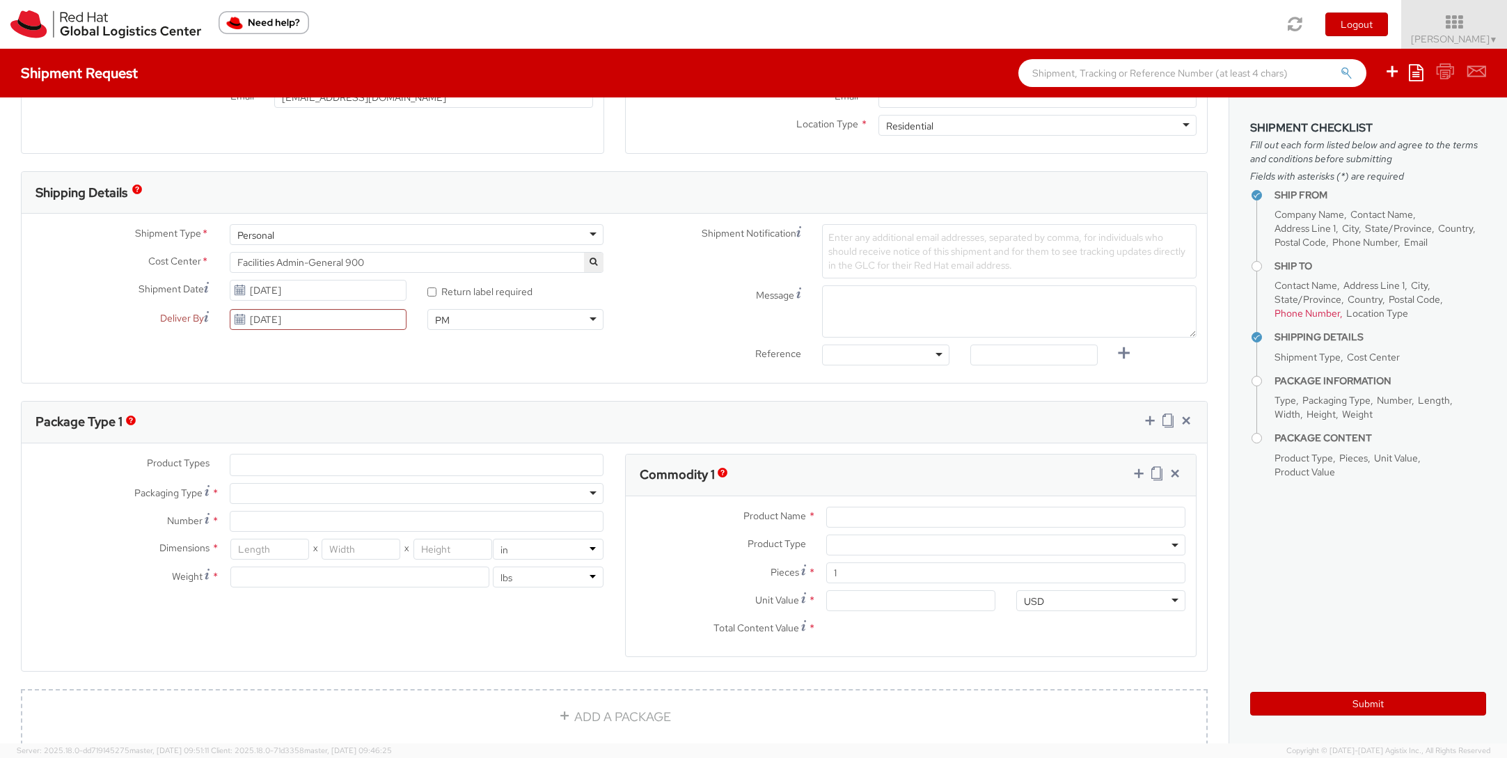
scroll to position [364, 0]
click at [566, 473] on ul at bounding box center [416, 463] width 373 height 21
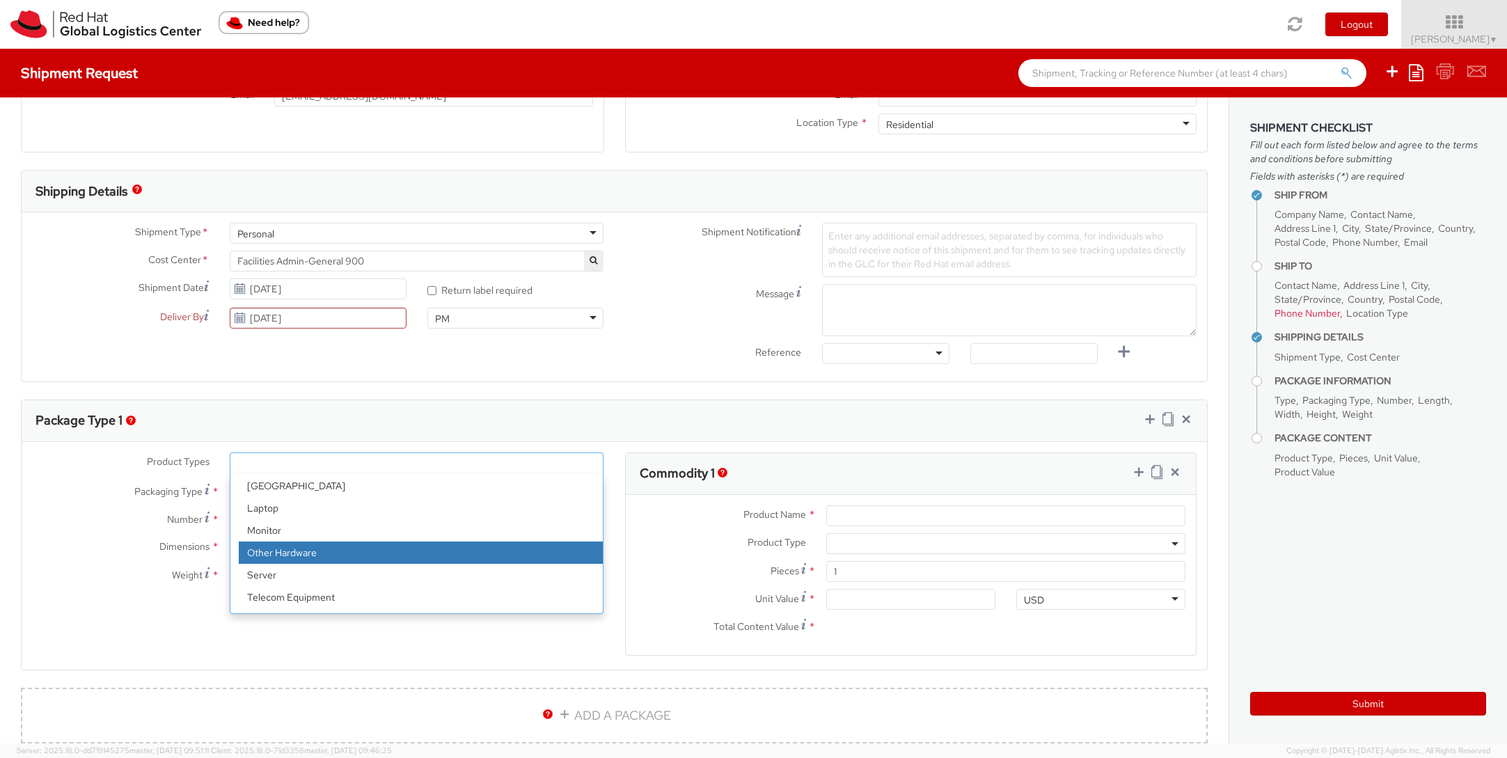
scroll to position [0, 0]
select select "LAPTOP"
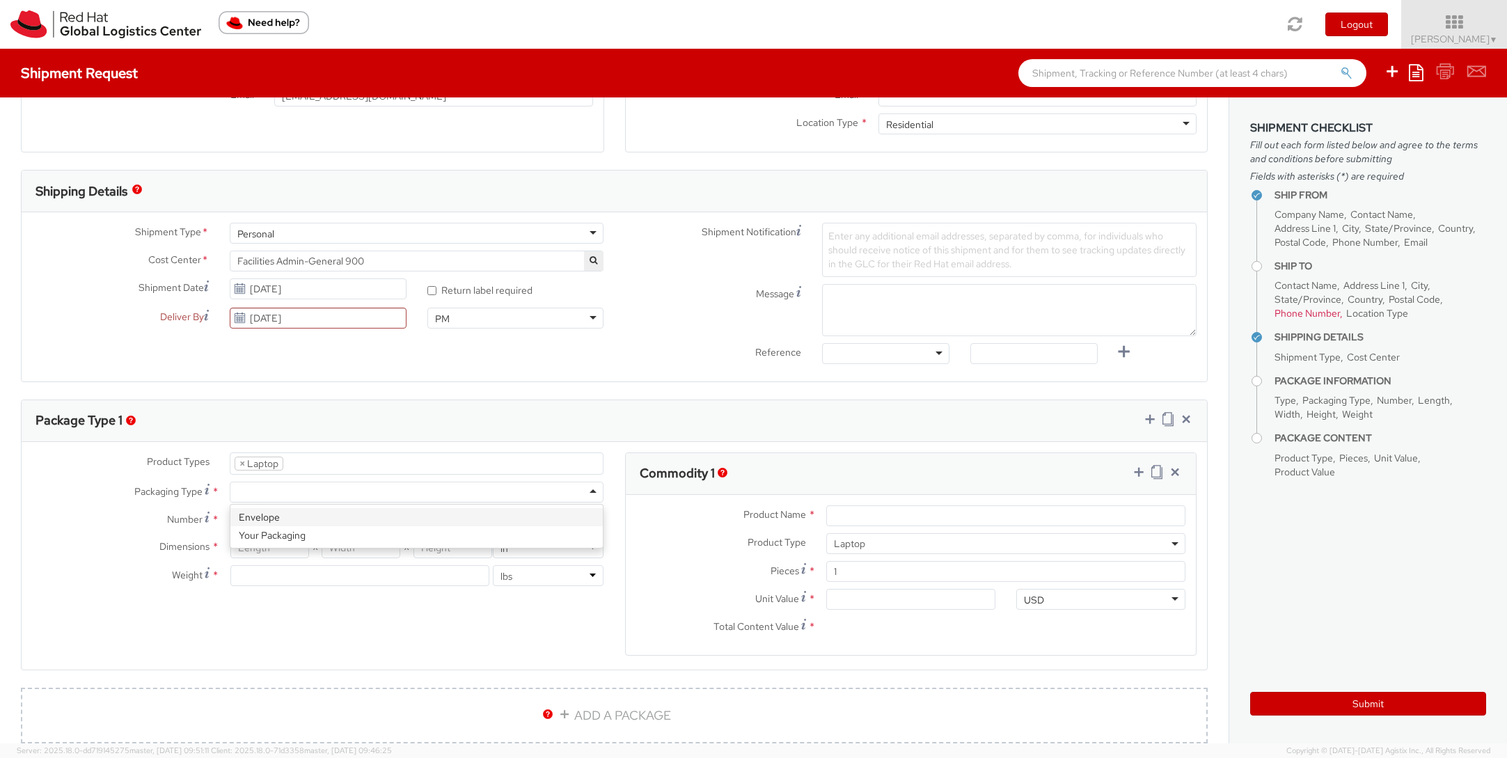
click at [385, 495] on div at bounding box center [417, 492] width 374 height 21
click at [479, 531] on div "Product Types * Documents Docking Station Laptop Monitor Other Hardware Server …" at bounding box center [318, 526] width 593 height 148
click at [476, 521] on input "Number *" at bounding box center [417, 519] width 374 height 21
type input "1"
click at [286, 544] on input "number" at bounding box center [269, 547] width 79 height 21
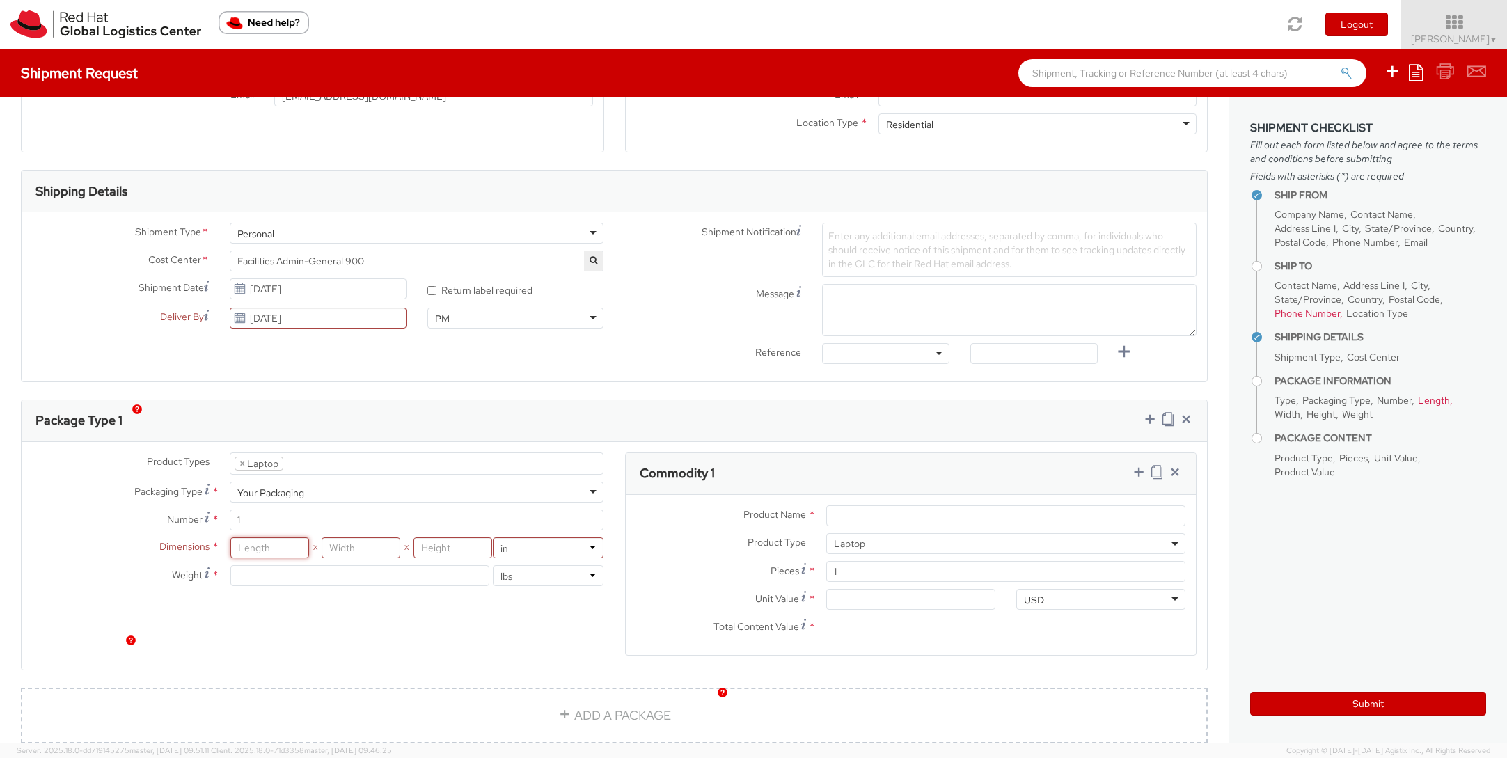
scroll to position [0, 0]
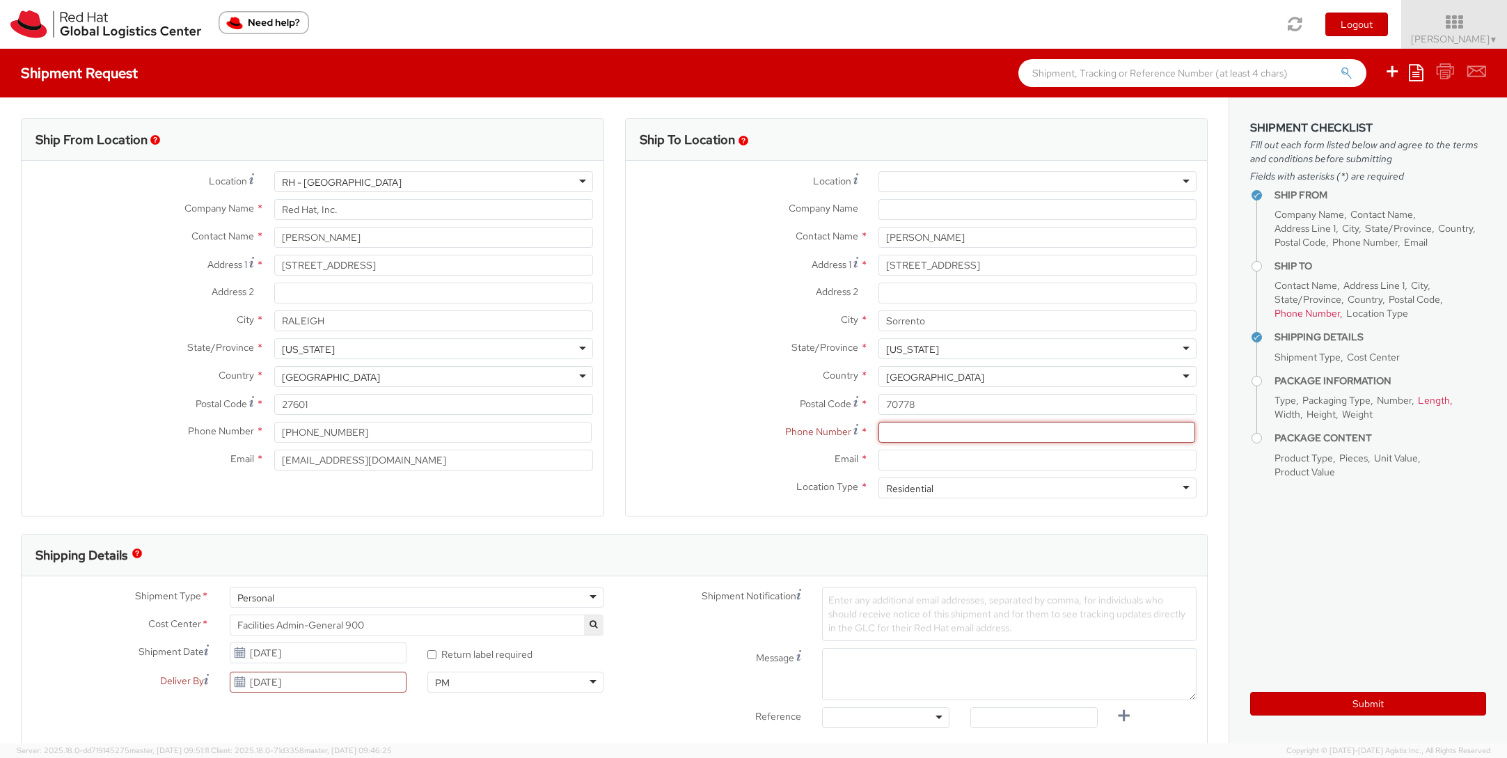
click at [930, 435] on input at bounding box center [1036, 432] width 317 height 21
paste input "[PHONE_NUMBER]"
type input "[PHONE_NUMBER]"
click at [930, 455] on input "Email *" at bounding box center [1037, 460] width 318 height 21
paste input "[PERSON_NAME][EMAIL_ADDRESS][PERSON_NAME][DOMAIN_NAME]"
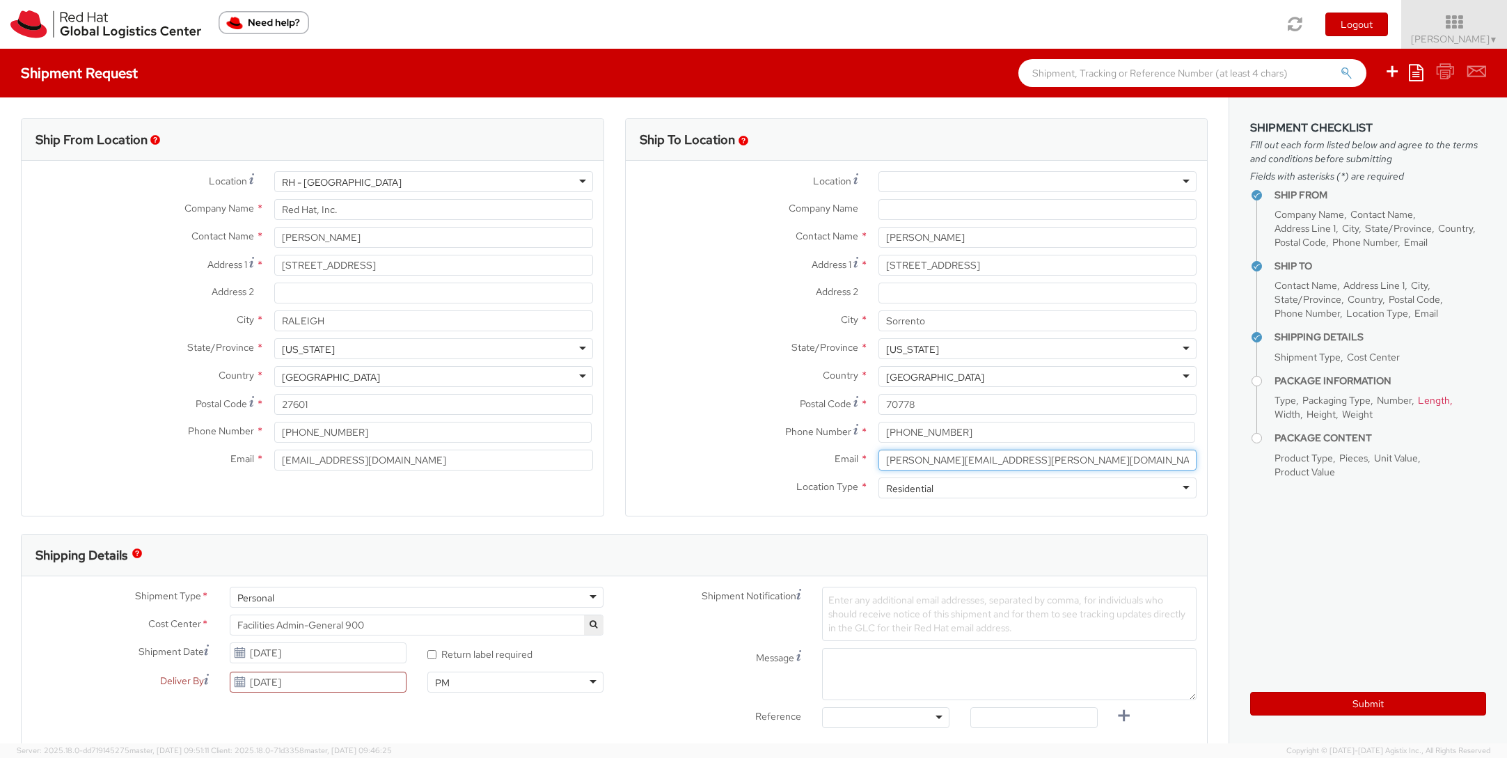
type input "[PERSON_NAME][EMAIL_ADDRESS][PERSON_NAME][DOMAIN_NAME]"
click at [749, 461] on label "Email *" at bounding box center [747, 459] width 242 height 18
click at [878, 461] on input "[PERSON_NAME][EMAIL_ADDRESS][PERSON_NAME][DOMAIN_NAME]" at bounding box center [1037, 460] width 318 height 21
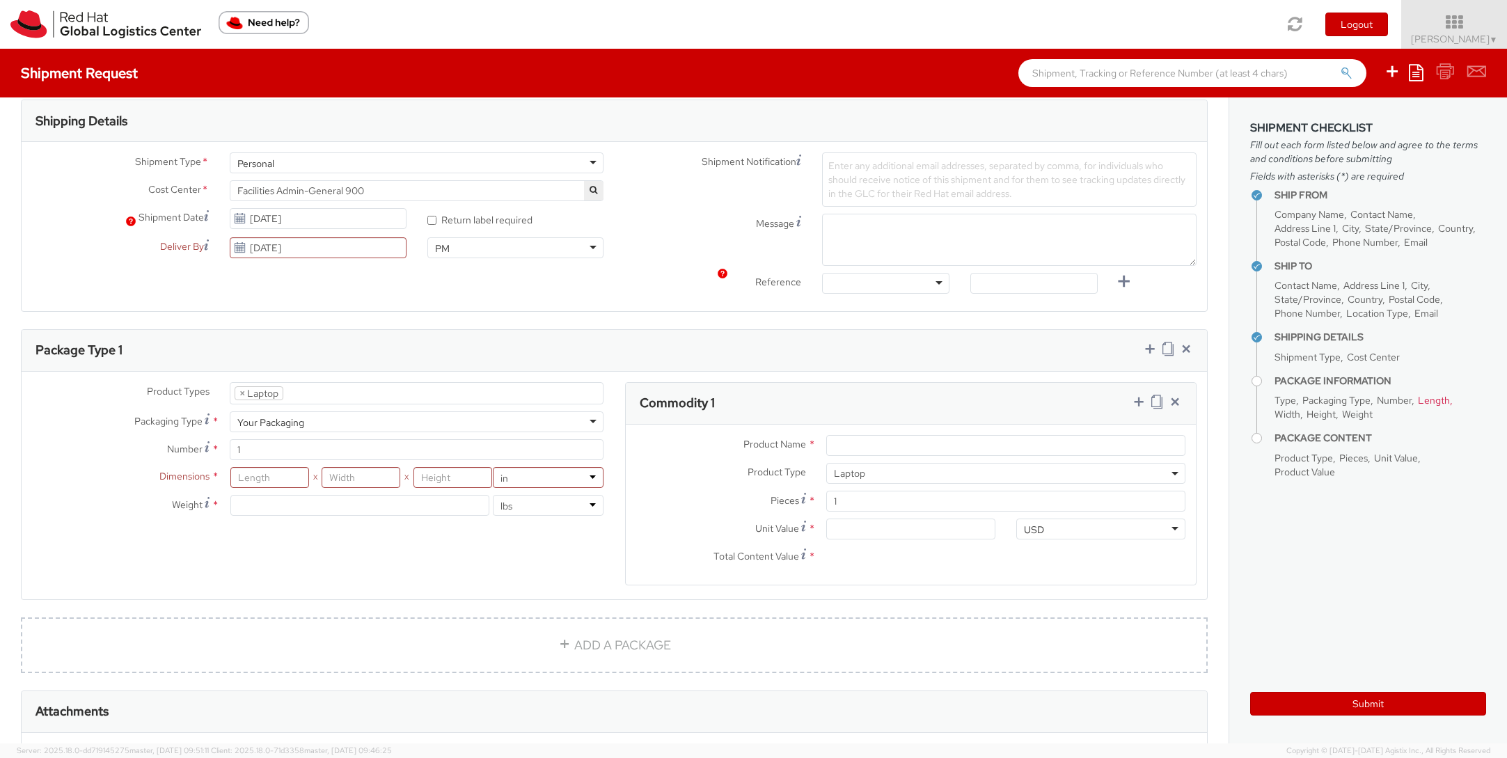
scroll to position [625, 0]
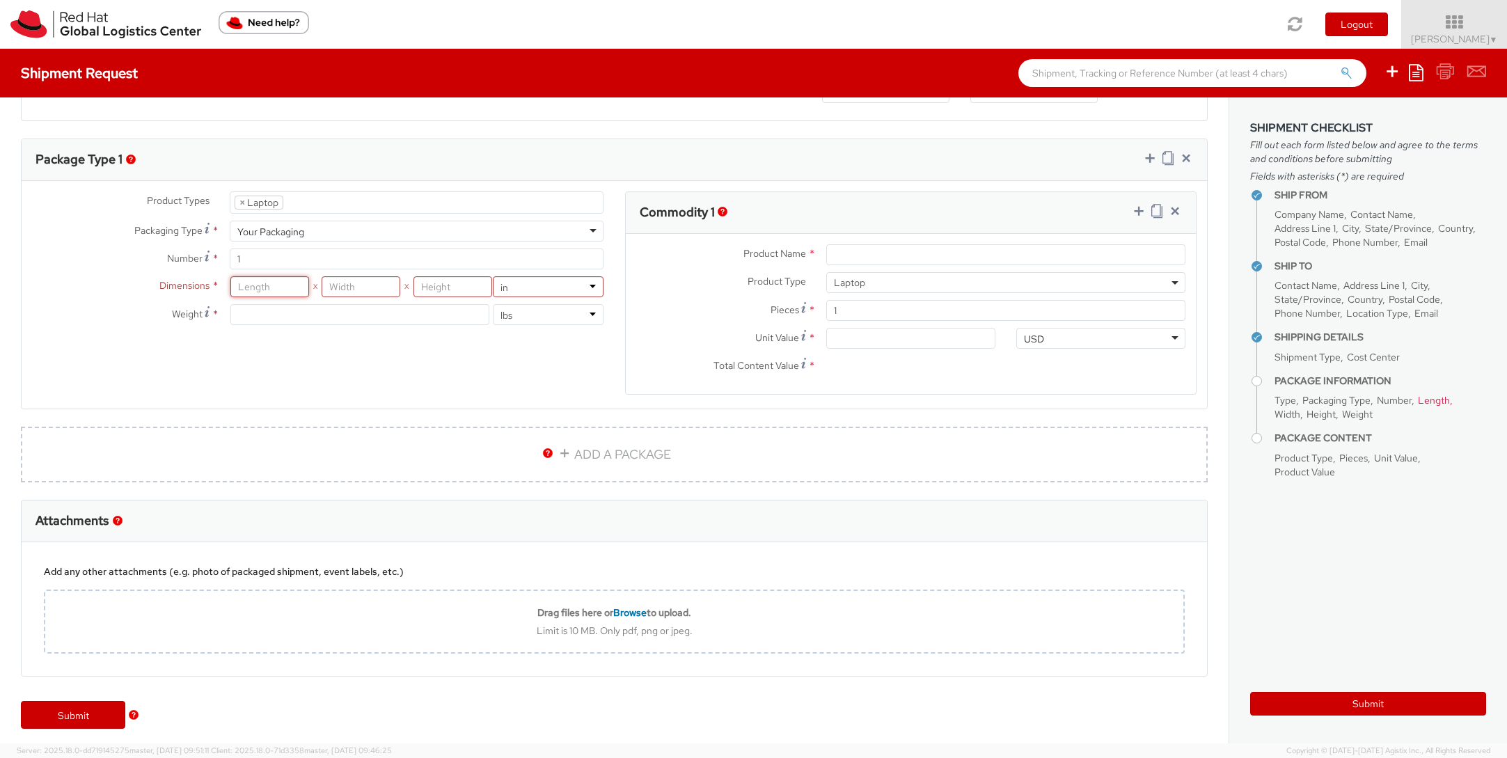
click at [272, 293] on input "number" at bounding box center [269, 286] width 79 height 21
type input "14"
type input "10"
type input "4"
click at [310, 313] on input "number" at bounding box center [359, 314] width 259 height 21
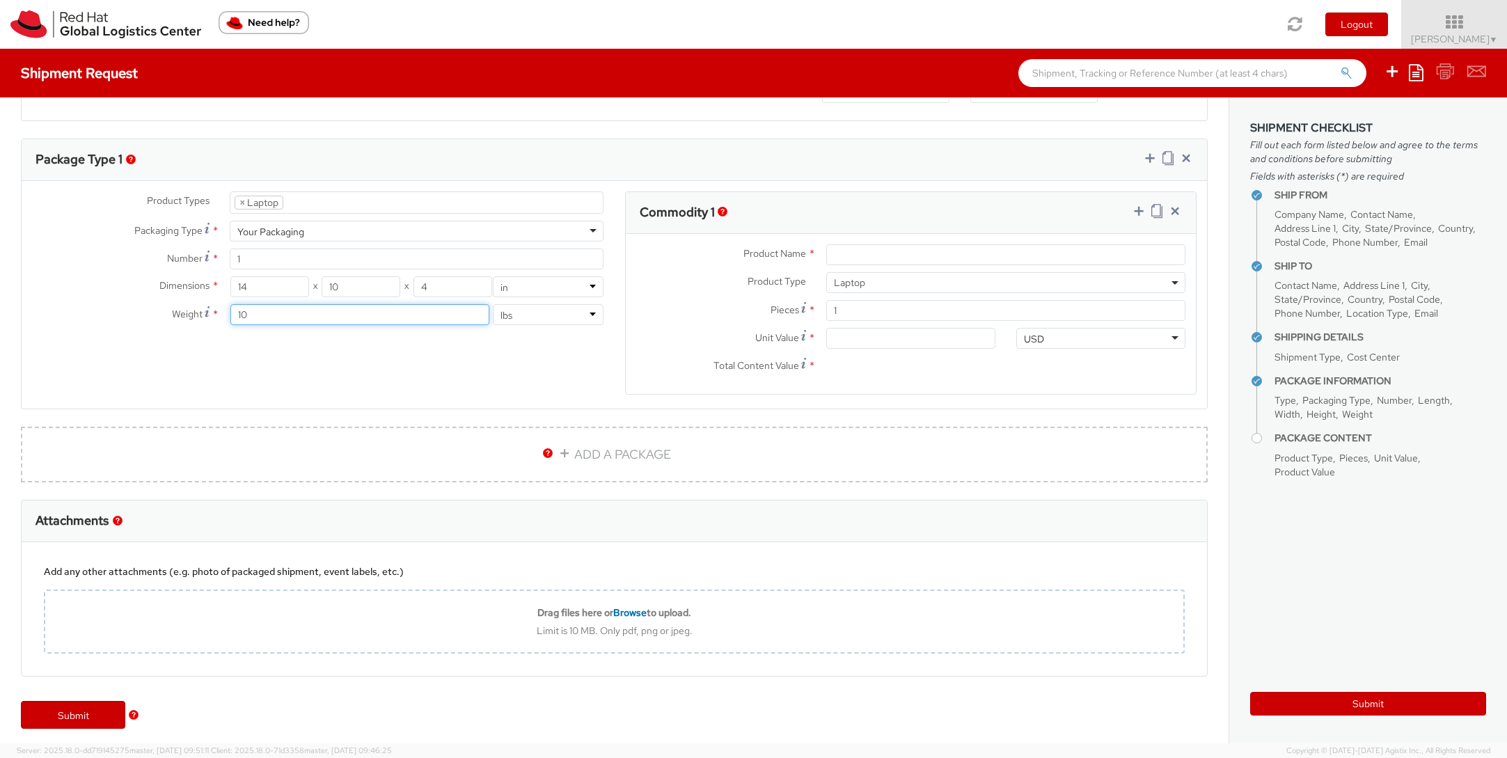
type input "10"
click at [544, 389] on div "Product Types * Documents Docking Station Laptop Monitor Other Hardware Server …" at bounding box center [614, 301] width 1185 height 221
click at [921, 264] on div "Product Name *" at bounding box center [911, 258] width 571 height 28
click at [908, 254] on input "Product Name *" at bounding box center [1005, 254] width 359 height 21
type input "Macbook Pro"
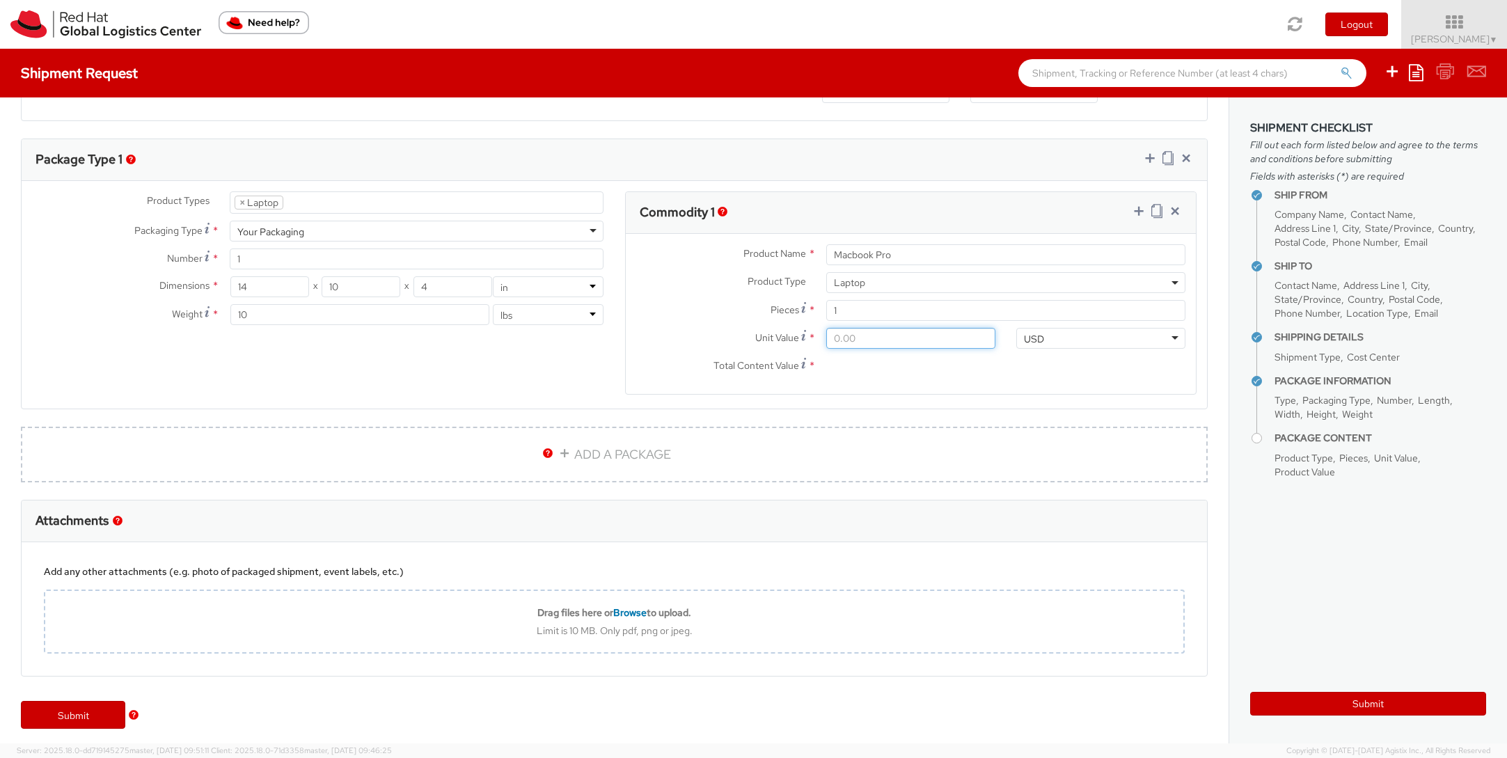
click at [897, 344] on input "Unit Value *" at bounding box center [910, 338] width 169 height 21
type input "1.00"
type input "10.00"
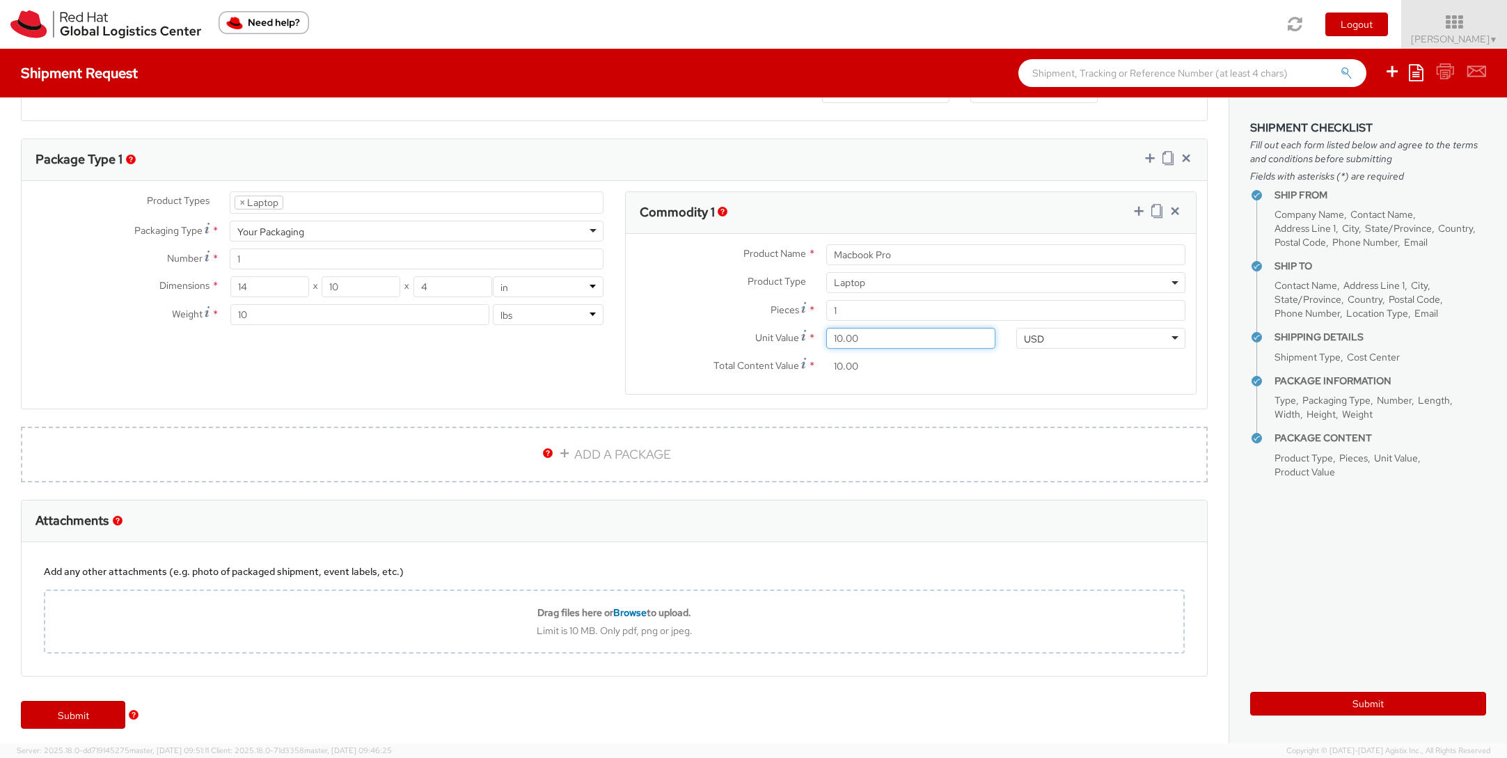
type input "100.00"
type input "1,000.00"
click at [976, 373] on input "1,000.00" at bounding box center [910, 366] width 169 height 21
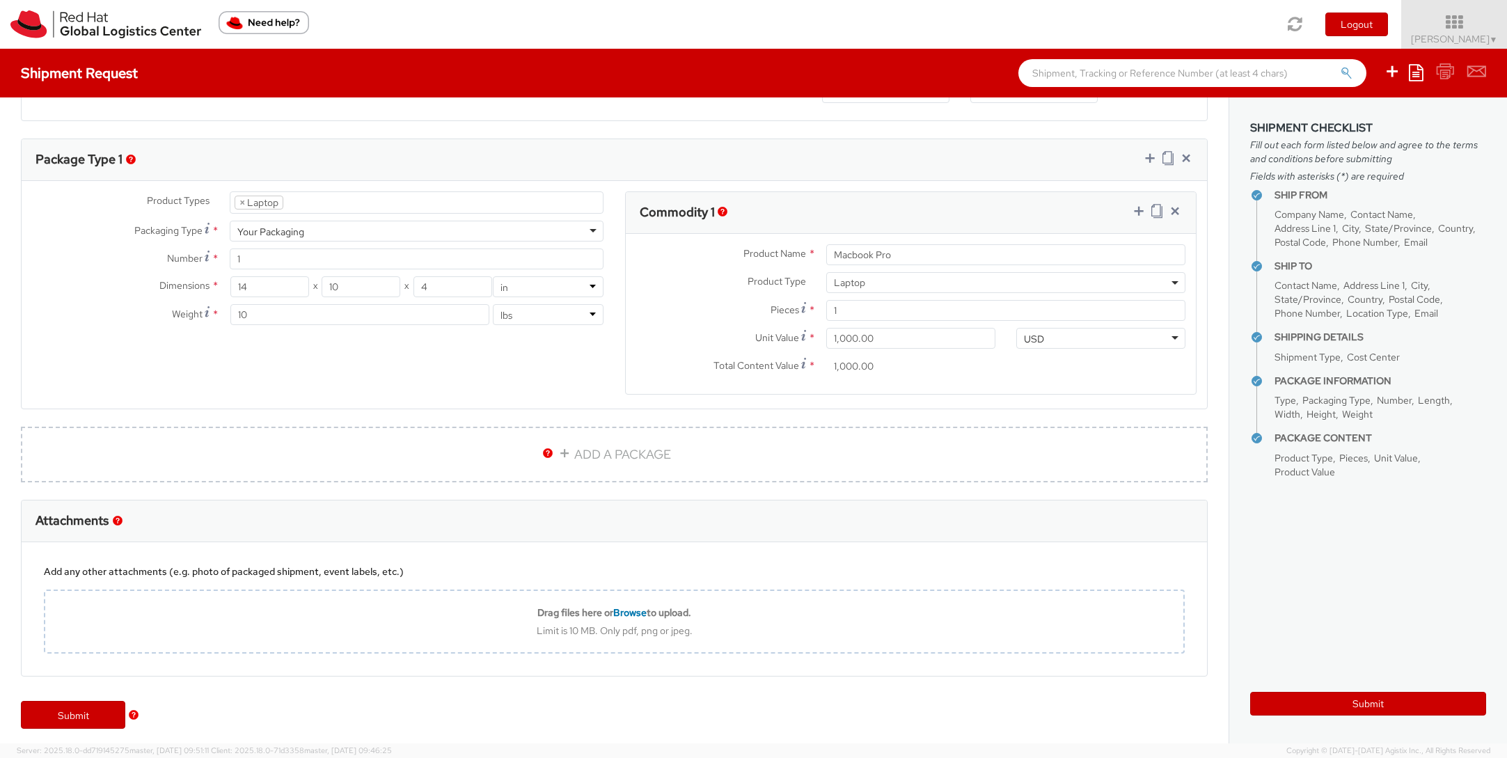
scroll to position [631, 0]
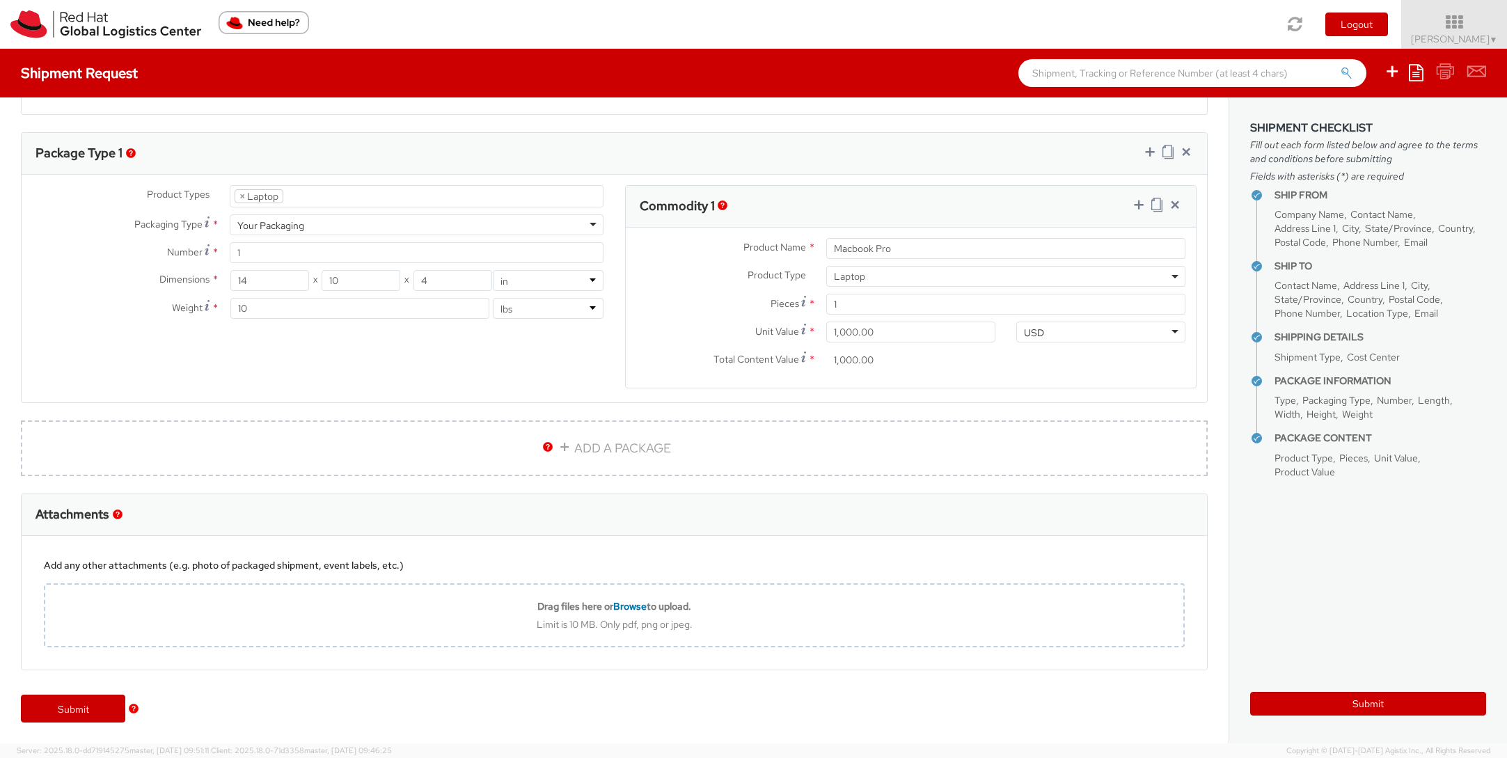
drag, startPoint x: 88, startPoint y: 705, endPoint x: 177, endPoint y: 698, distance: 88.7
click at [88, 705] on link "Submit" at bounding box center [73, 708] width 104 height 28
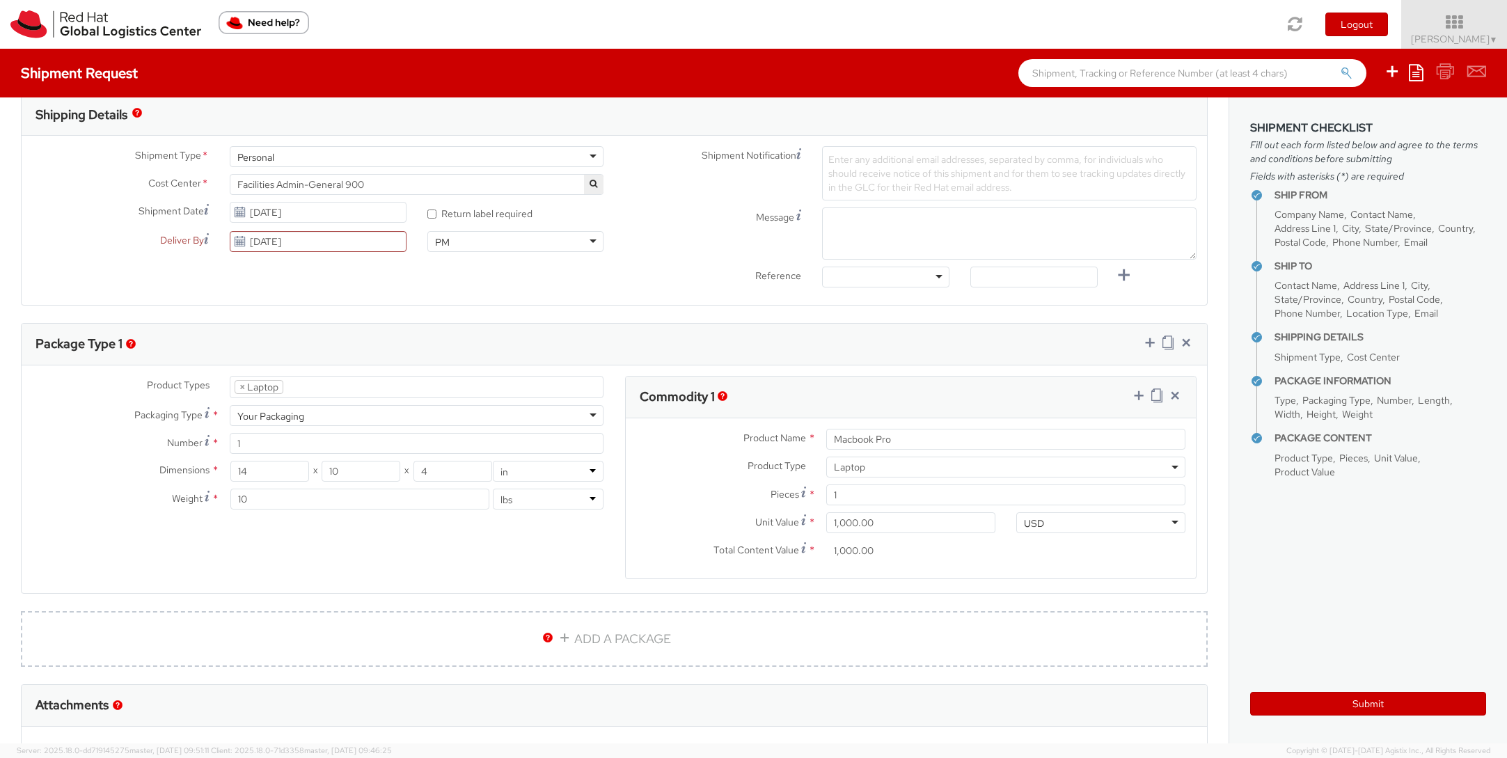
scroll to position [434, 0]
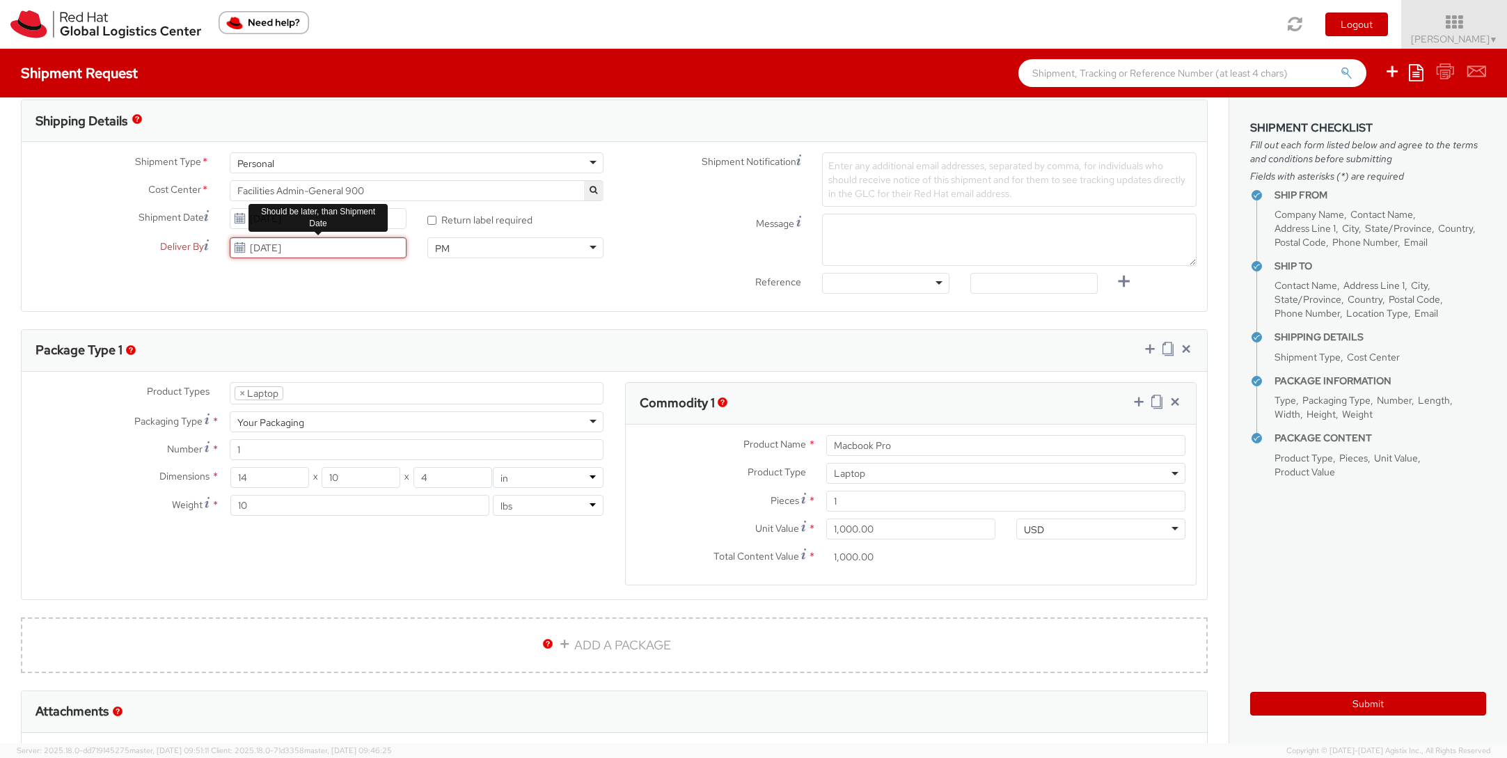
drag, startPoint x: 261, startPoint y: 253, endPoint x: 247, endPoint y: 251, distance: 14.0
click at [256, 252] on input "[DATE]" at bounding box center [318, 247] width 177 height 21
click at [296, 357] on td "16" at bounding box center [297, 357] width 25 height 21
type input "[DATE]"
click at [541, 292] on div "Shipment Type * Personal Personal Batch Business Personal Cost Center * Facilit…" at bounding box center [614, 226] width 1185 height 148
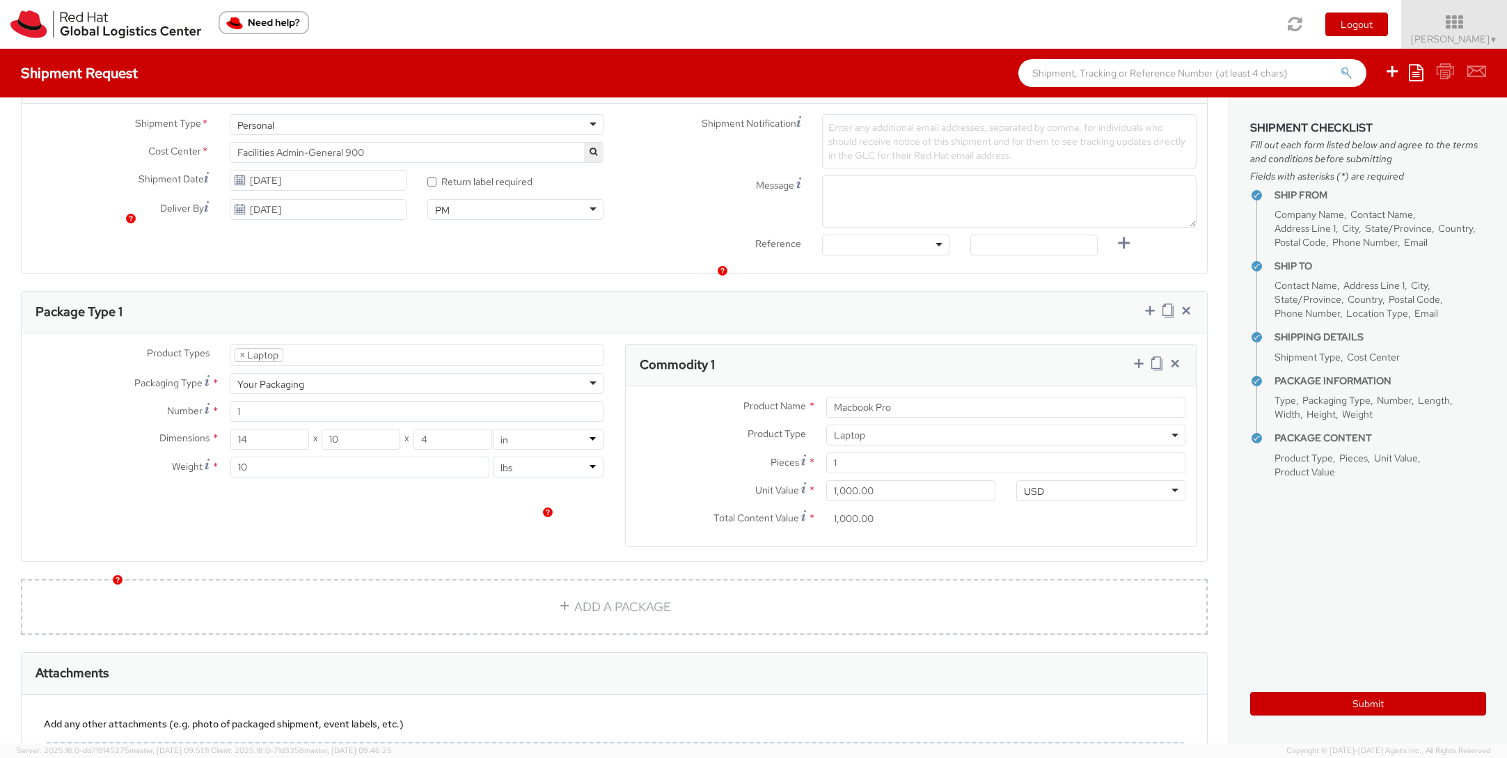
scroll to position [631, 0]
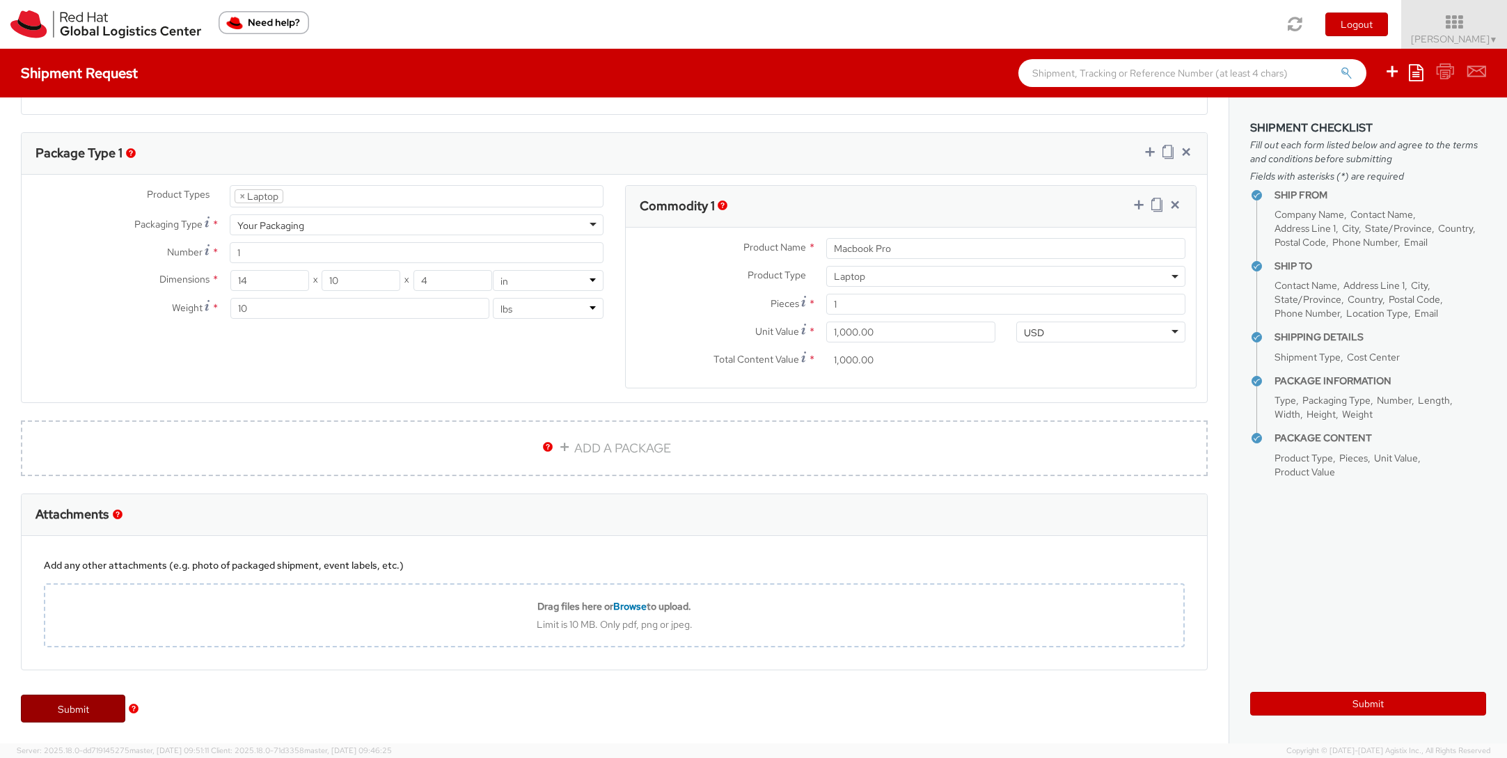
click at [96, 709] on link "Submit" at bounding box center [73, 708] width 104 height 28
type input "[PERSON_NAME]"
